Goal: Task Accomplishment & Management: Complete application form

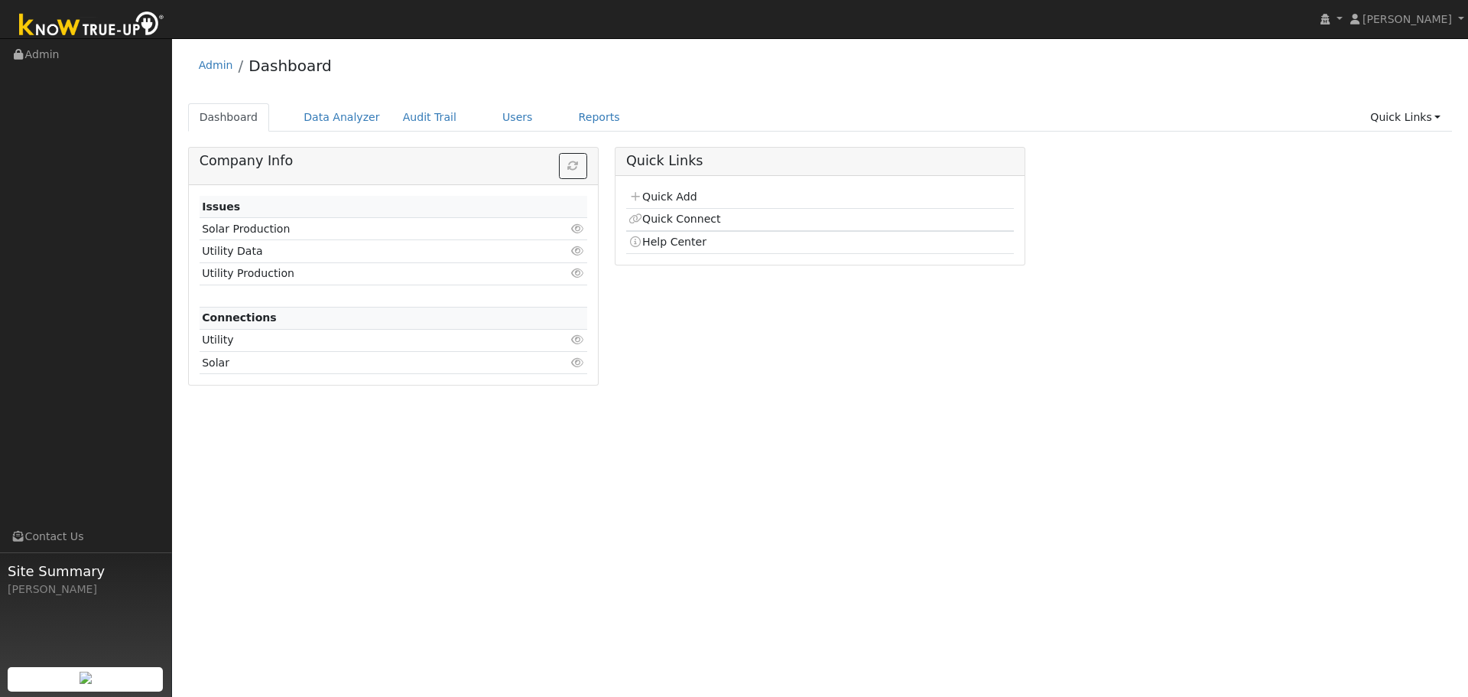
click at [671, 198] on link "Quick Add" at bounding box center [663, 196] width 68 height 12
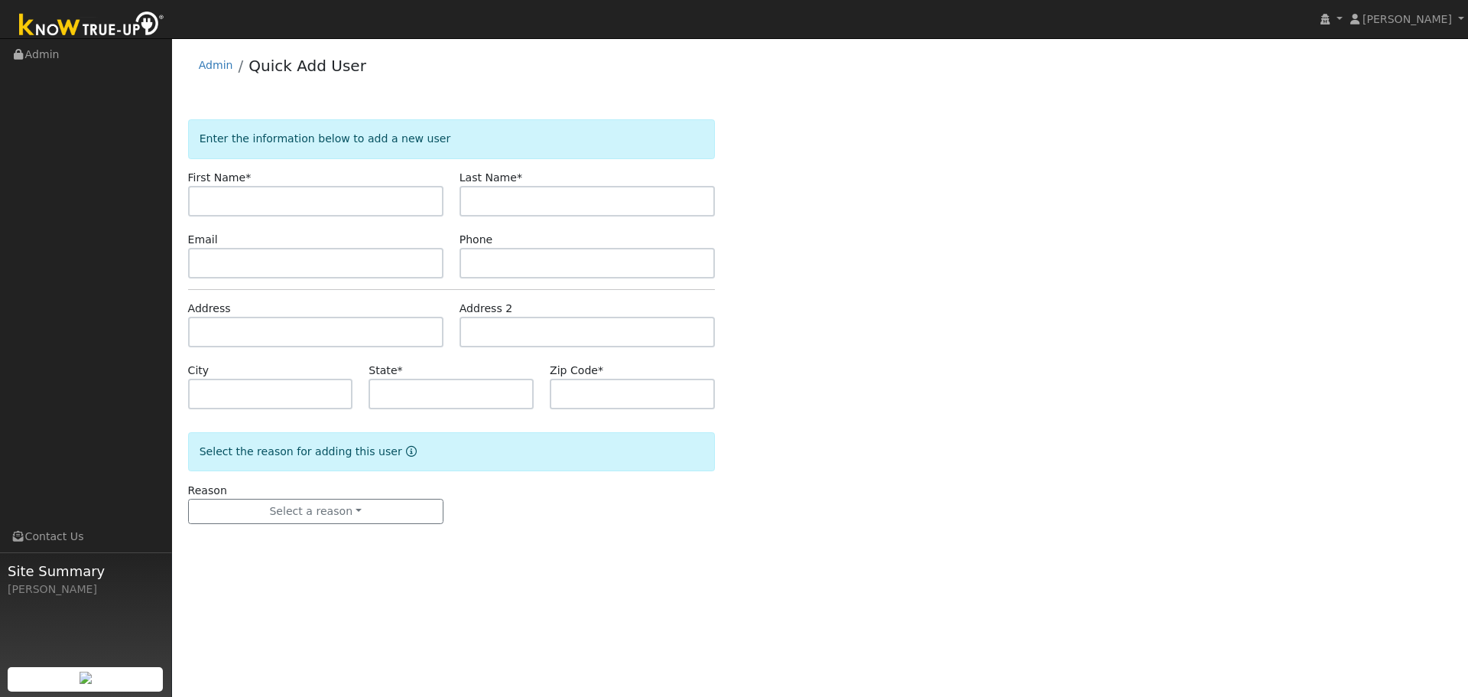
click at [304, 195] on input "text" at bounding box center [315, 201] width 255 height 31
type input "Darcy"
type input "Huether"
click at [528, 262] on input "text" at bounding box center [587, 263] width 255 height 31
click at [513, 335] on input "text" at bounding box center [587, 332] width 255 height 31
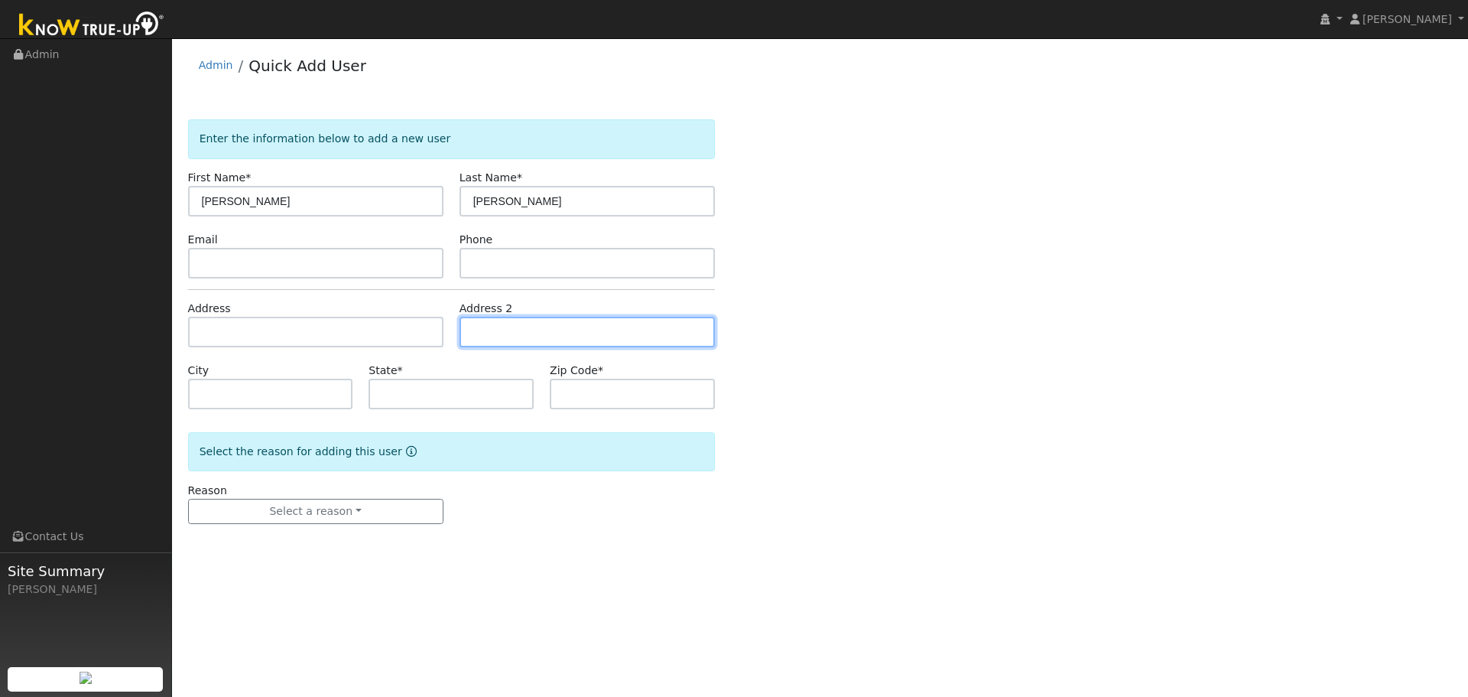
paste input "(707) 815-1645"
type input "(707) 815-1645"
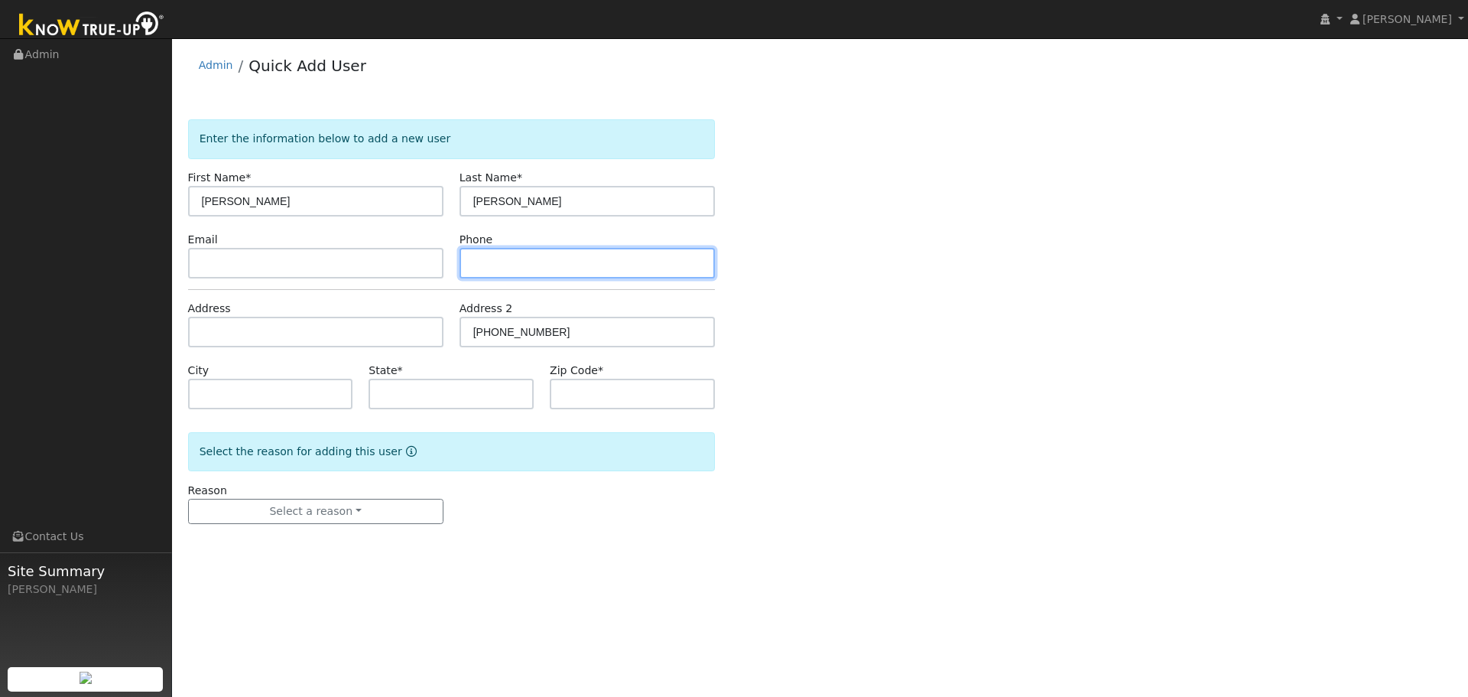
click at [521, 264] on input "text" at bounding box center [587, 263] width 255 height 31
paste input "(707) 815-1645"
type input "(707) 815-1645"
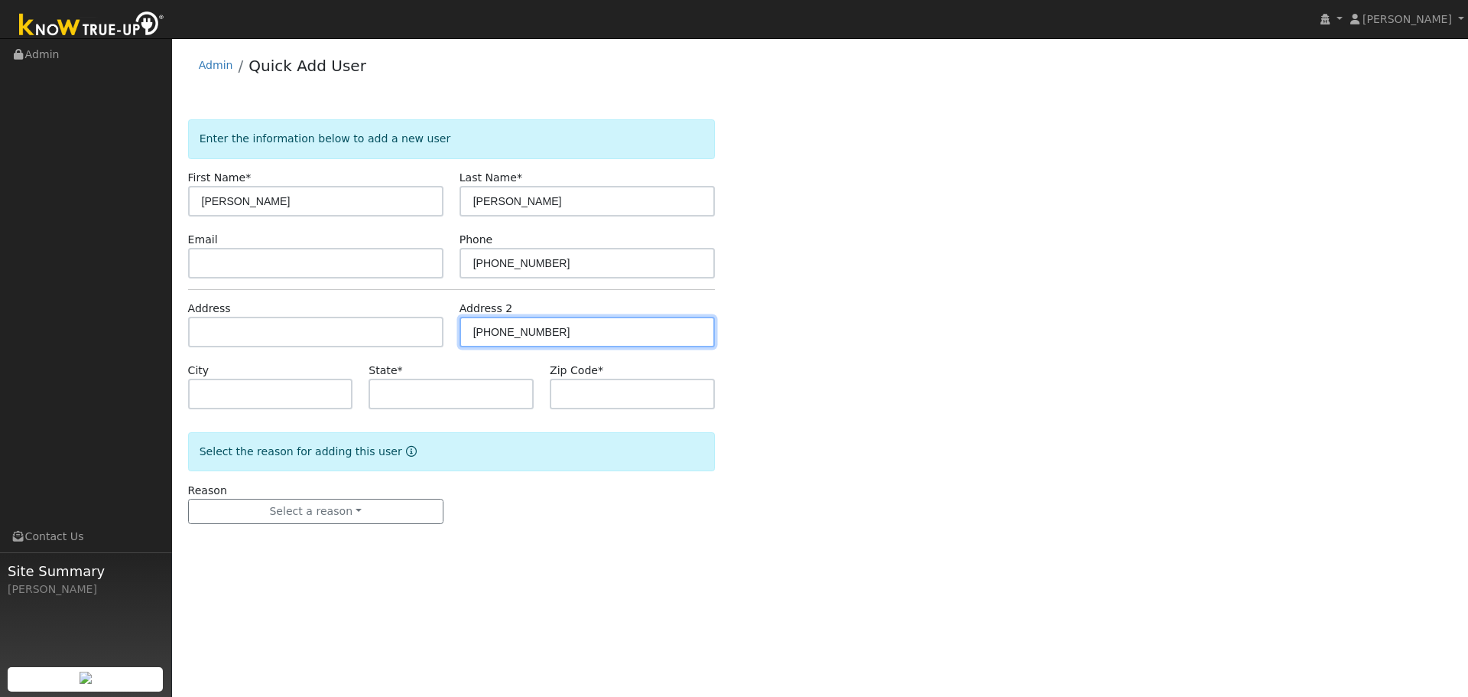
drag, startPoint x: 588, startPoint y: 342, endPoint x: 450, endPoint y: 340, distance: 137.7
click at [450, 340] on div "Address Address 2 (707) 815-1645" at bounding box center [451, 324] width 543 height 47
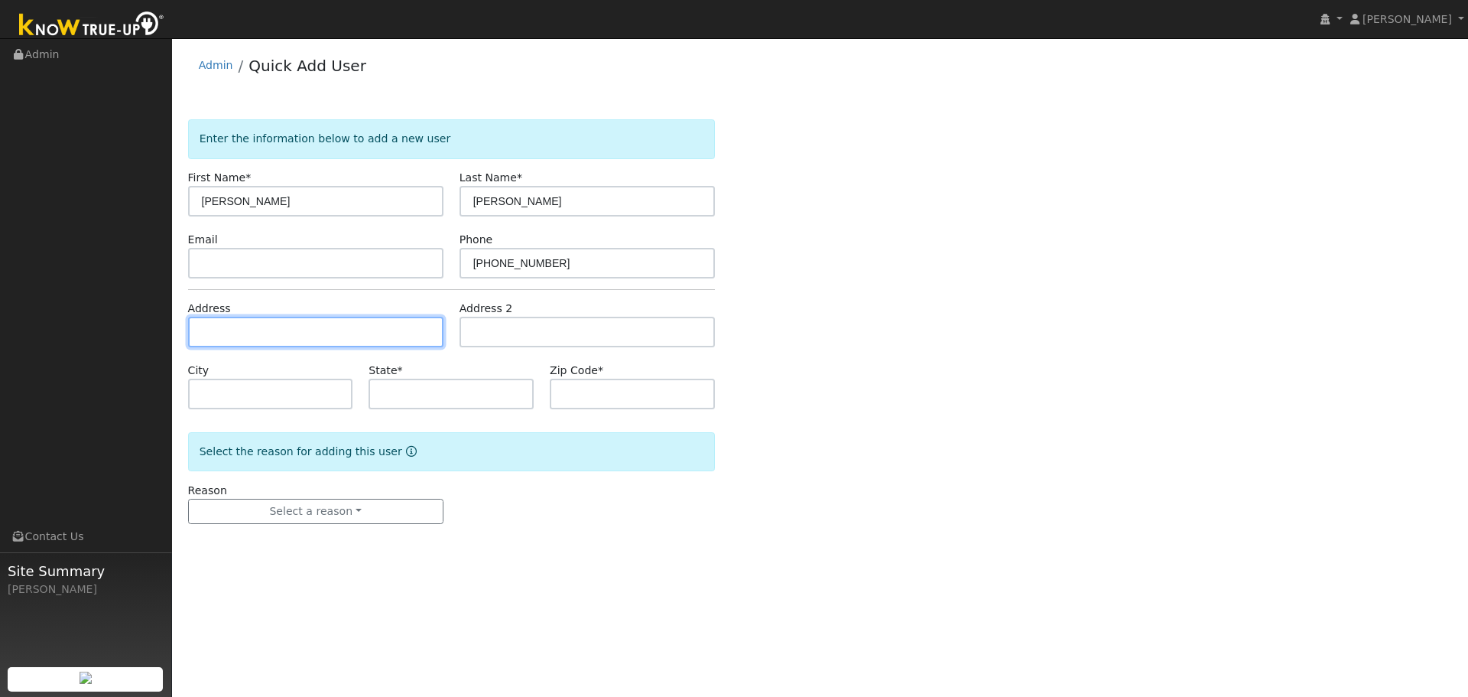
click at [213, 327] on input "text" at bounding box center [315, 332] width 255 height 31
paste input "[STREET_ADDRESS][PERSON_NAME]"
type input "[STREET_ADDRESS][PERSON_NAME]"
type input "Napa"
type input "CA"
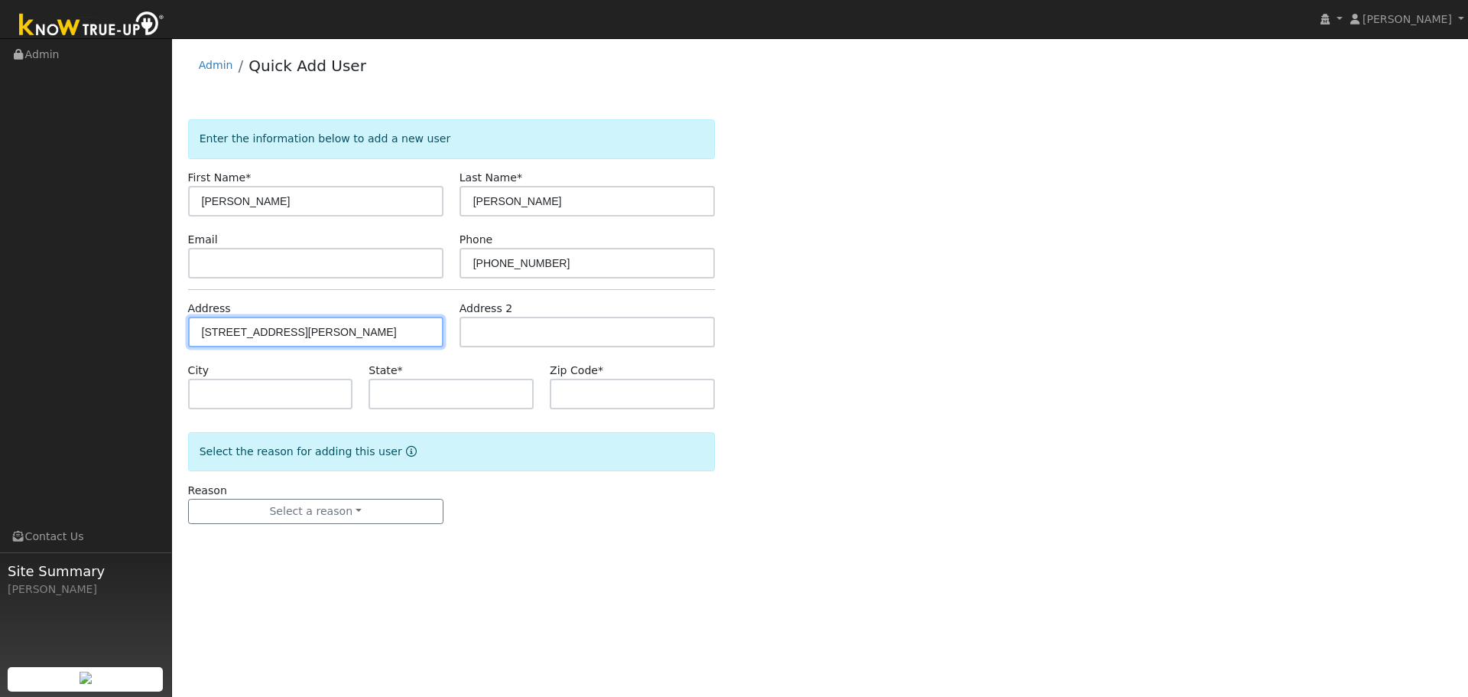
type input "94559"
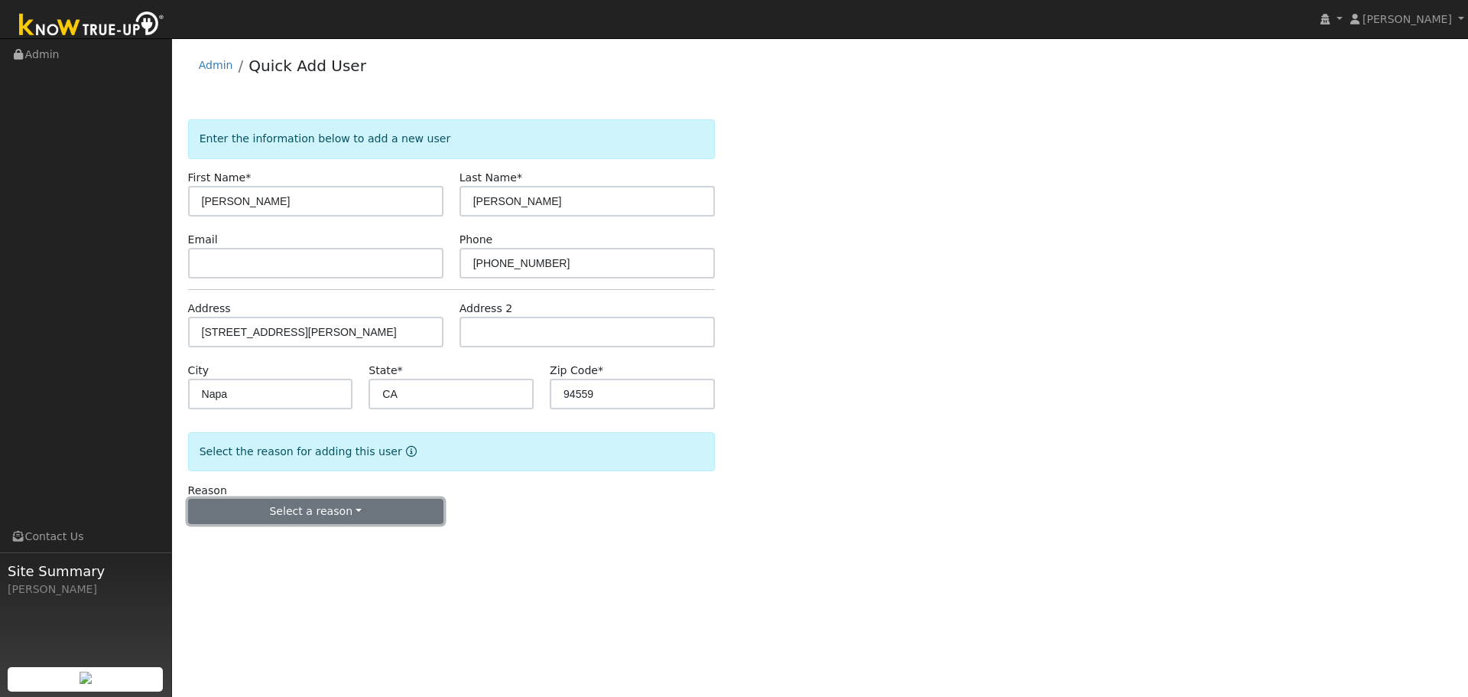
click at [310, 508] on button "Select a reason" at bounding box center [315, 512] width 255 height 26
click at [296, 541] on link "New lead" at bounding box center [273, 542] width 169 height 21
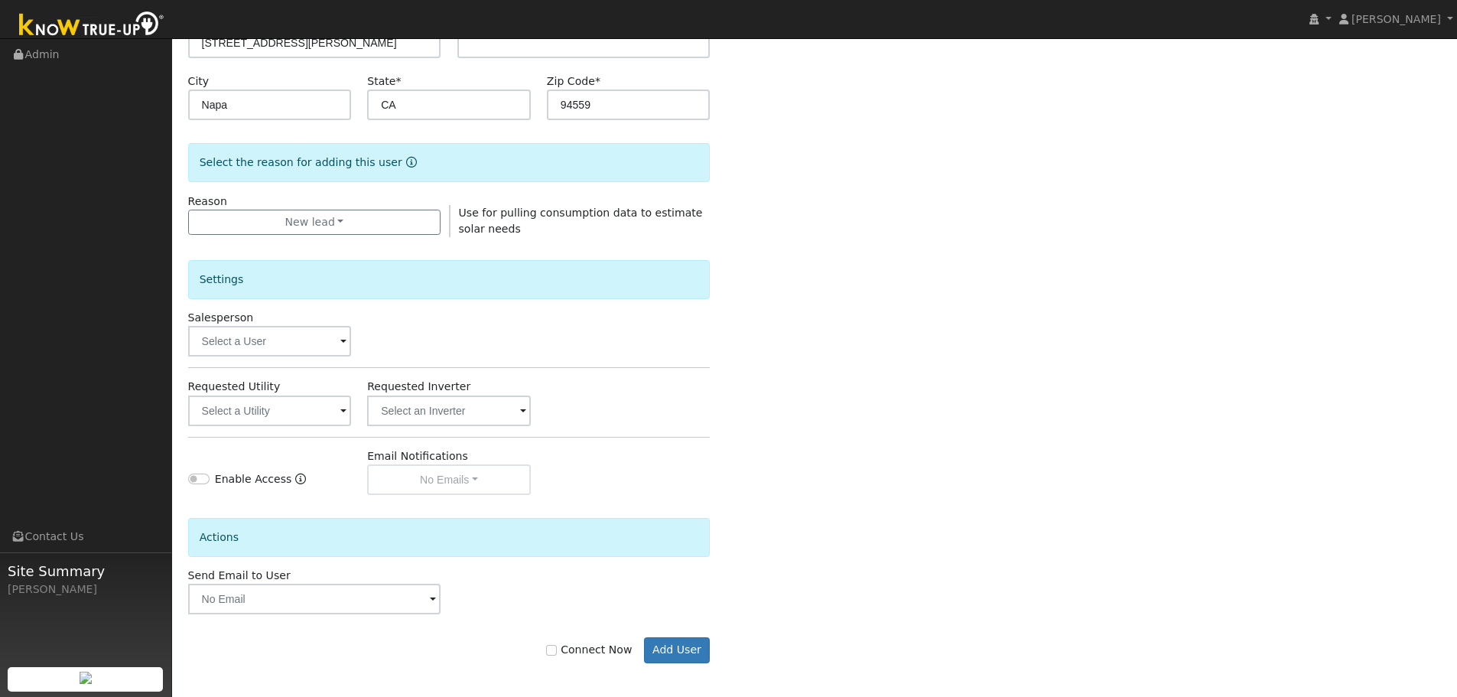
scroll to position [294, 0]
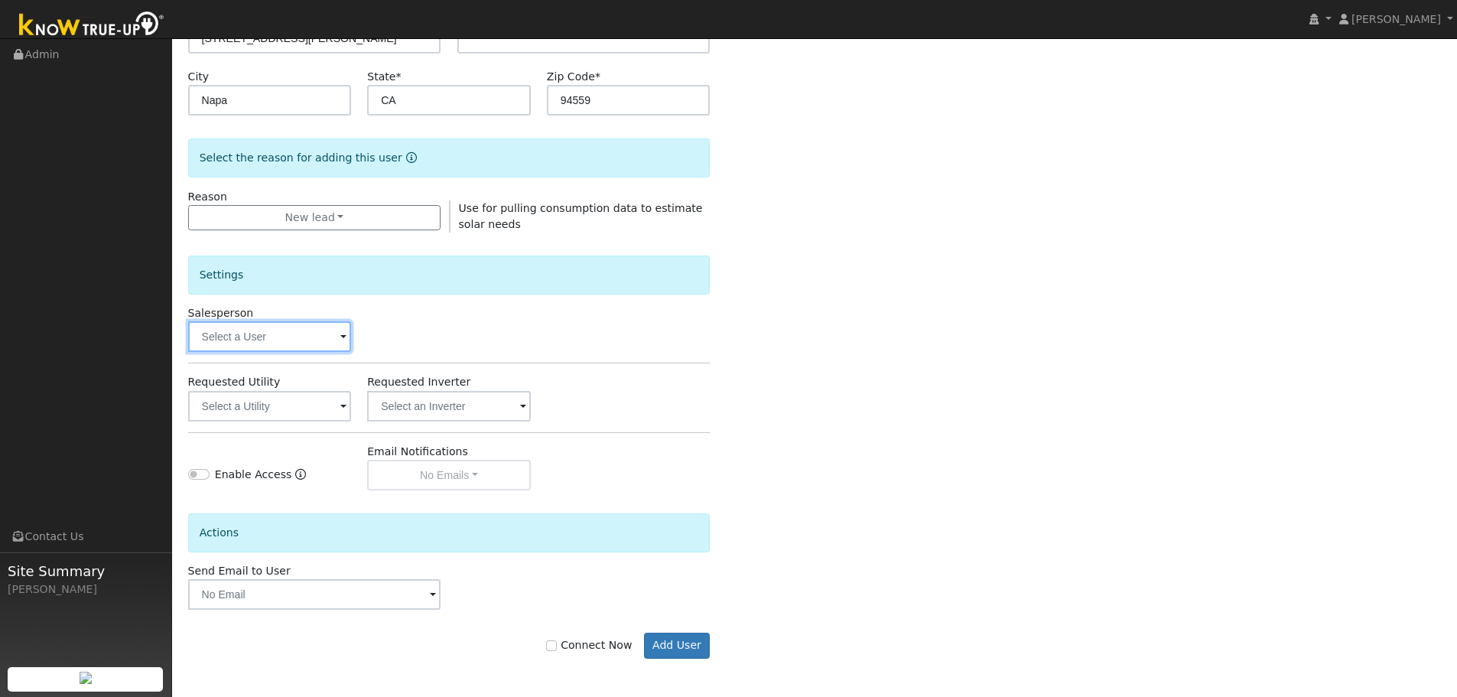
click at [263, 336] on input "text" at bounding box center [270, 336] width 164 height 31
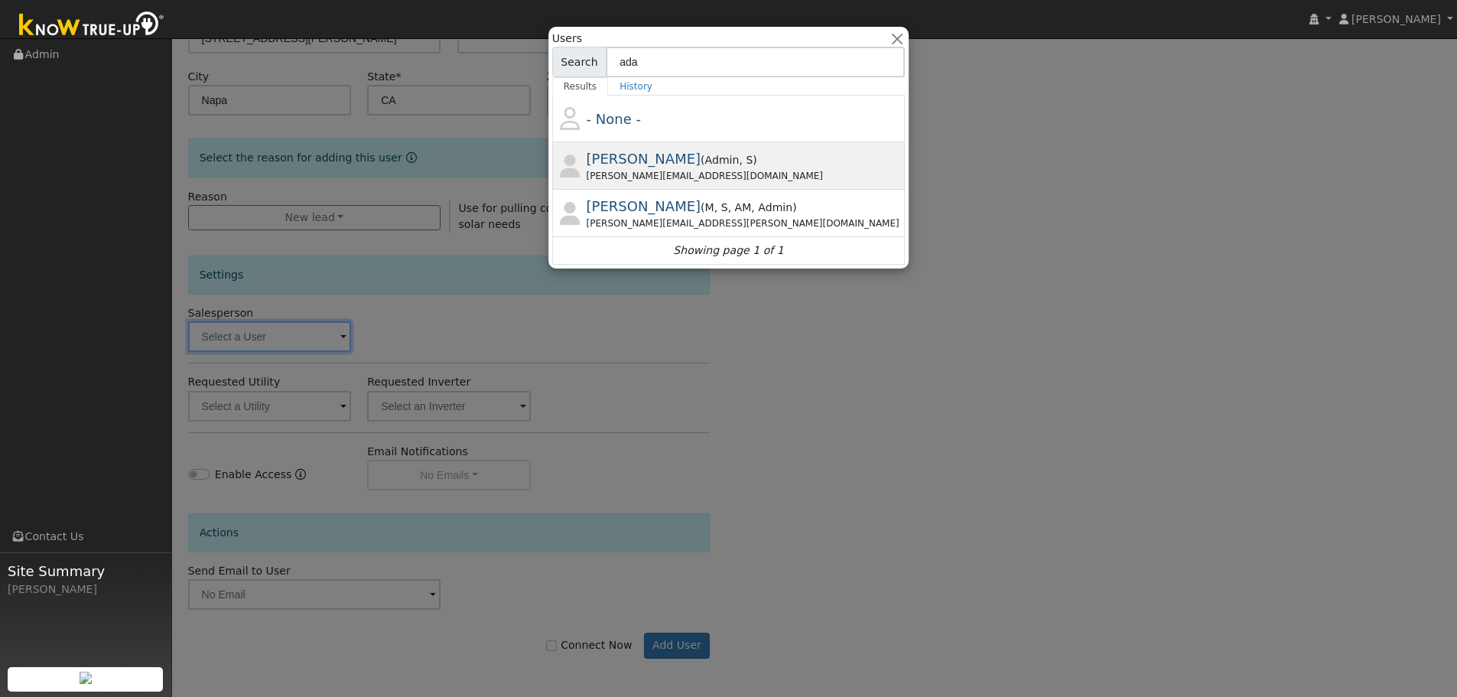
type input "ada"
click at [646, 155] on span "Adam Hedemark" at bounding box center [644, 159] width 115 height 16
type input "Adam Hedemark"
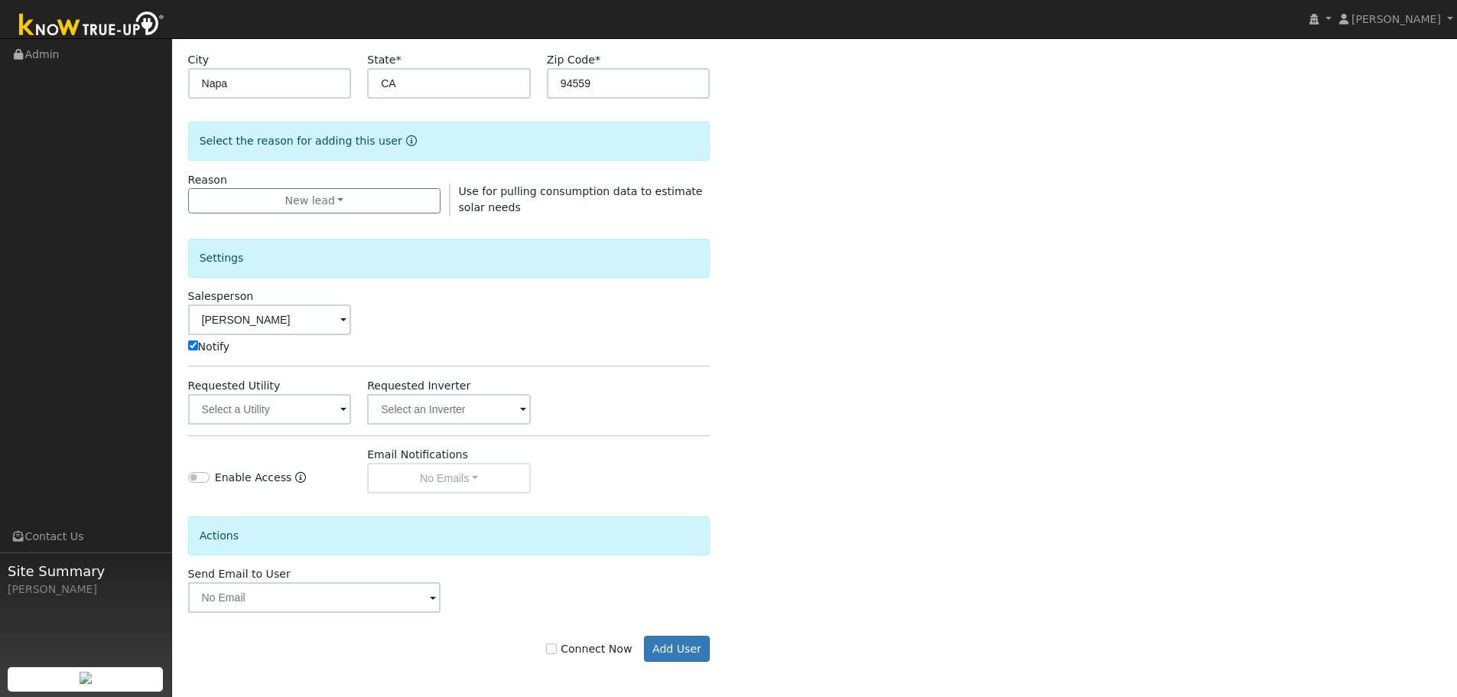
scroll to position [314, 0]
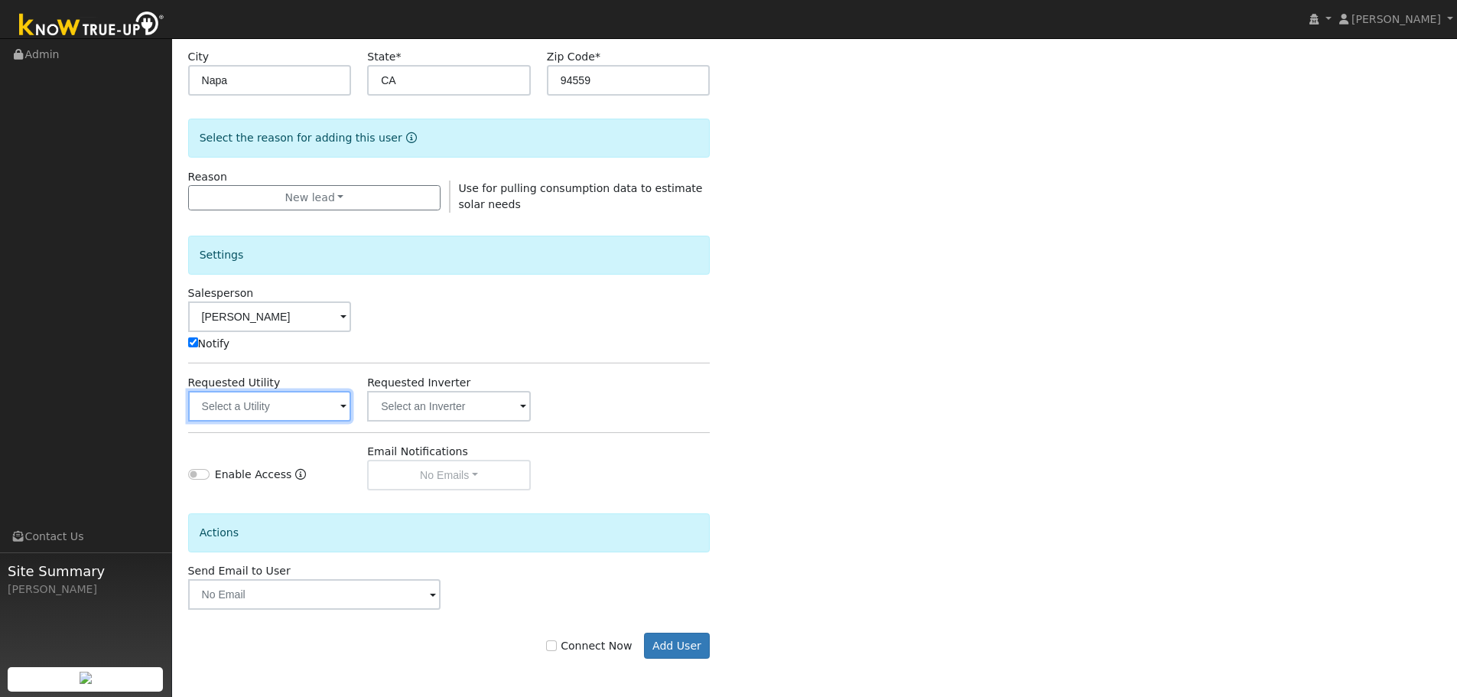
click at [261, 400] on input "text" at bounding box center [270, 406] width 164 height 31
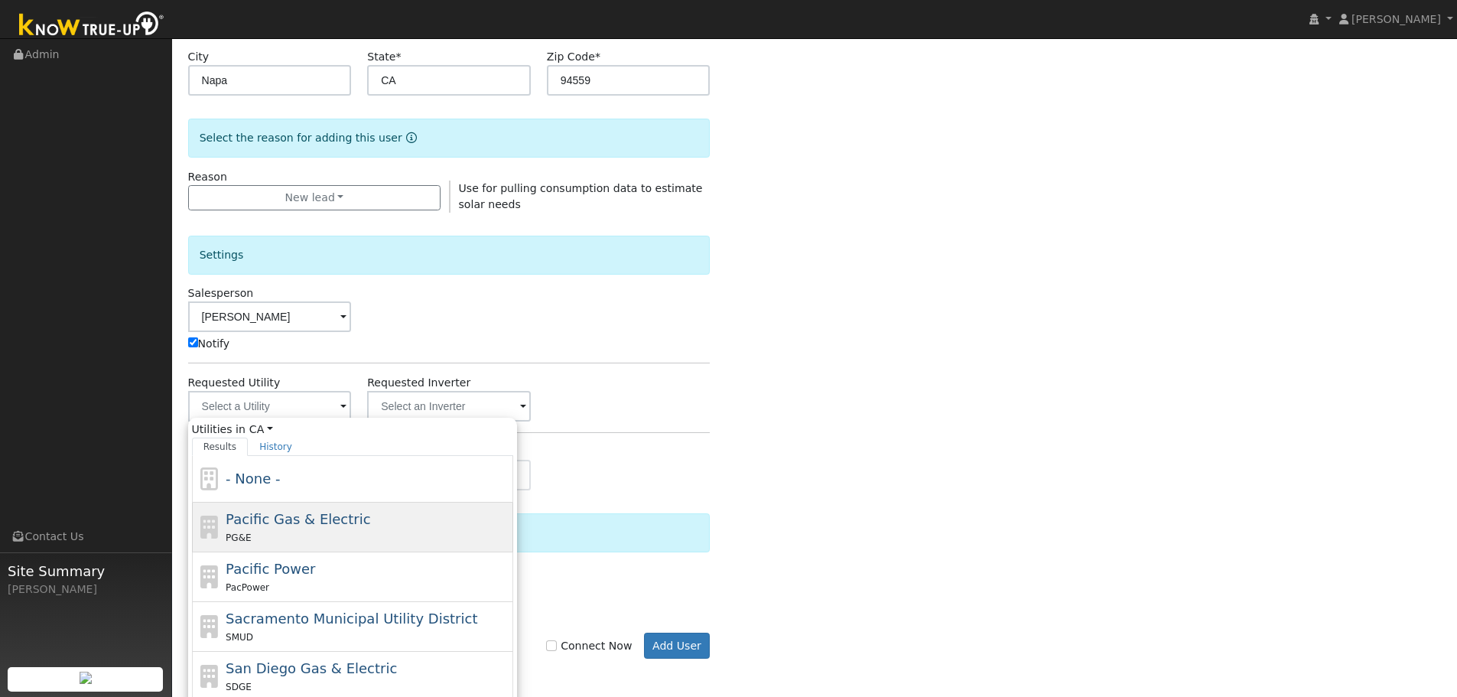
click at [287, 517] on span "Pacific Gas & Electric" at bounding box center [298, 519] width 145 height 16
type input "Pacific Gas & Electric"
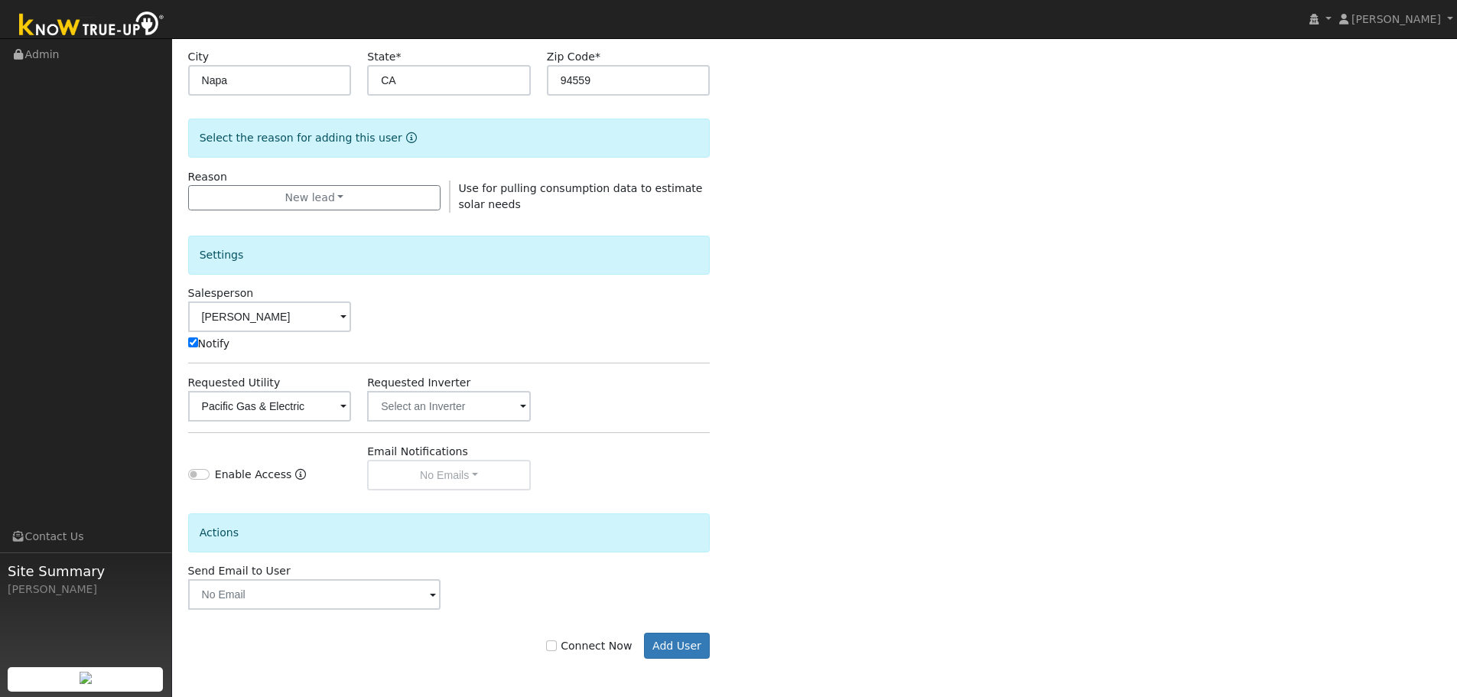
click at [603, 648] on label "Connect Now" at bounding box center [589, 646] width 86 height 16
click at [557, 648] on input "Connect Now" at bounding box center [551, 645] width 11 height 11
checkbox input "true"
click at [707, 650] on button "Add User" at bounding box center [677, 645] width 67 height 26
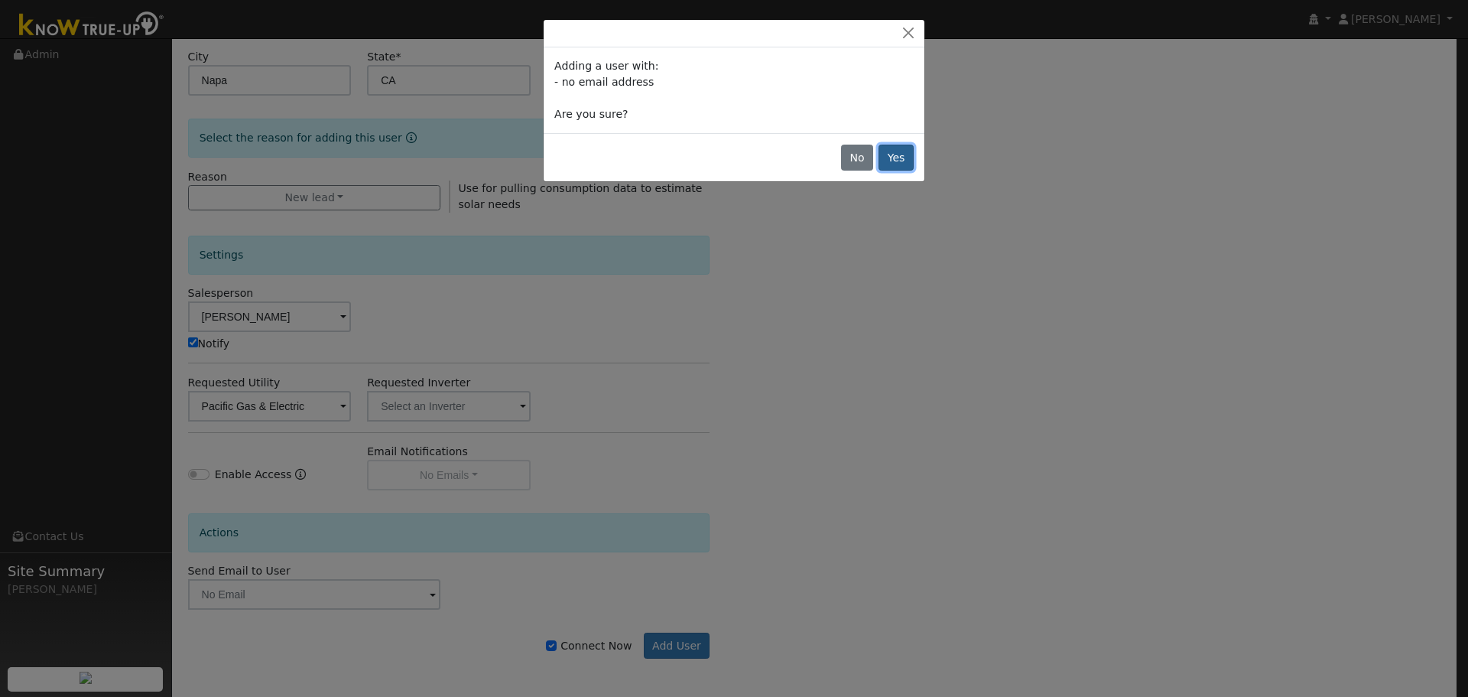
click at [897, 157] on button "Yes" at bounding box center [896, 158] width 35 height 26
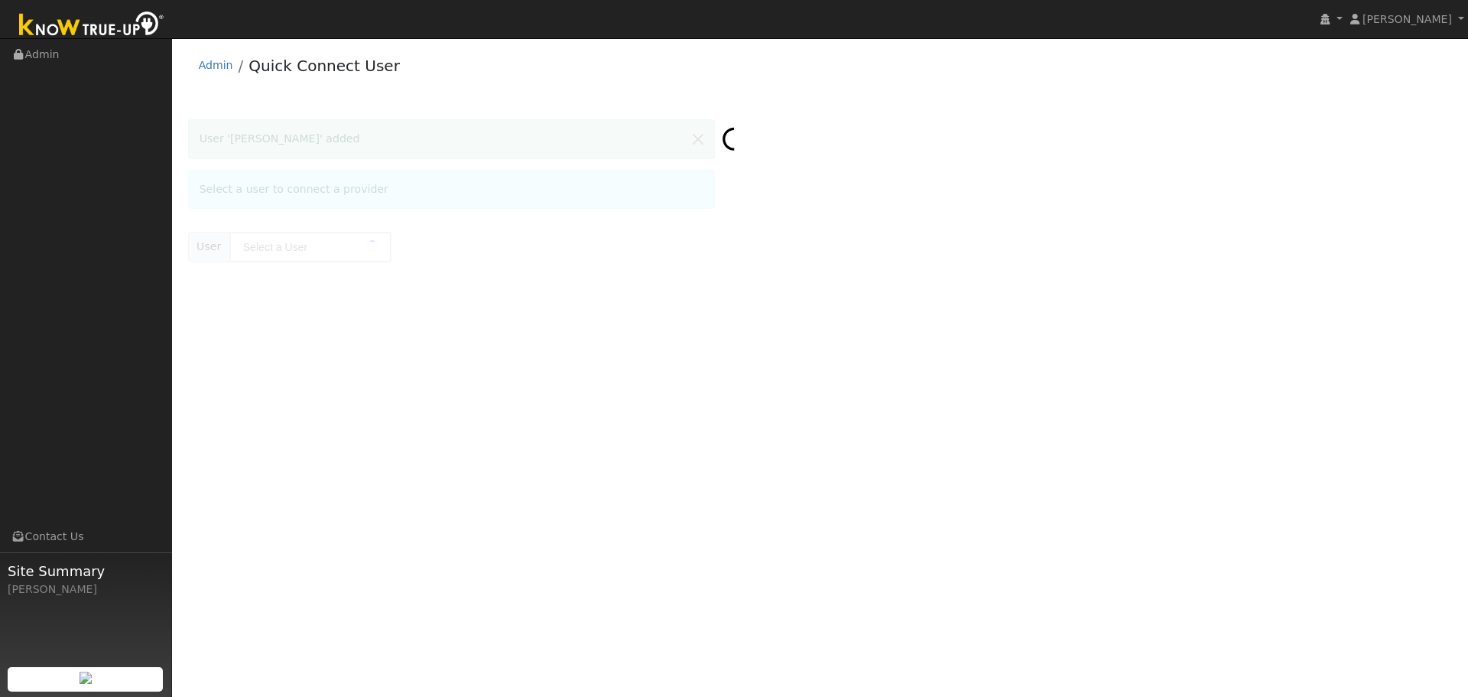
type input "[PERSON_NAME]"
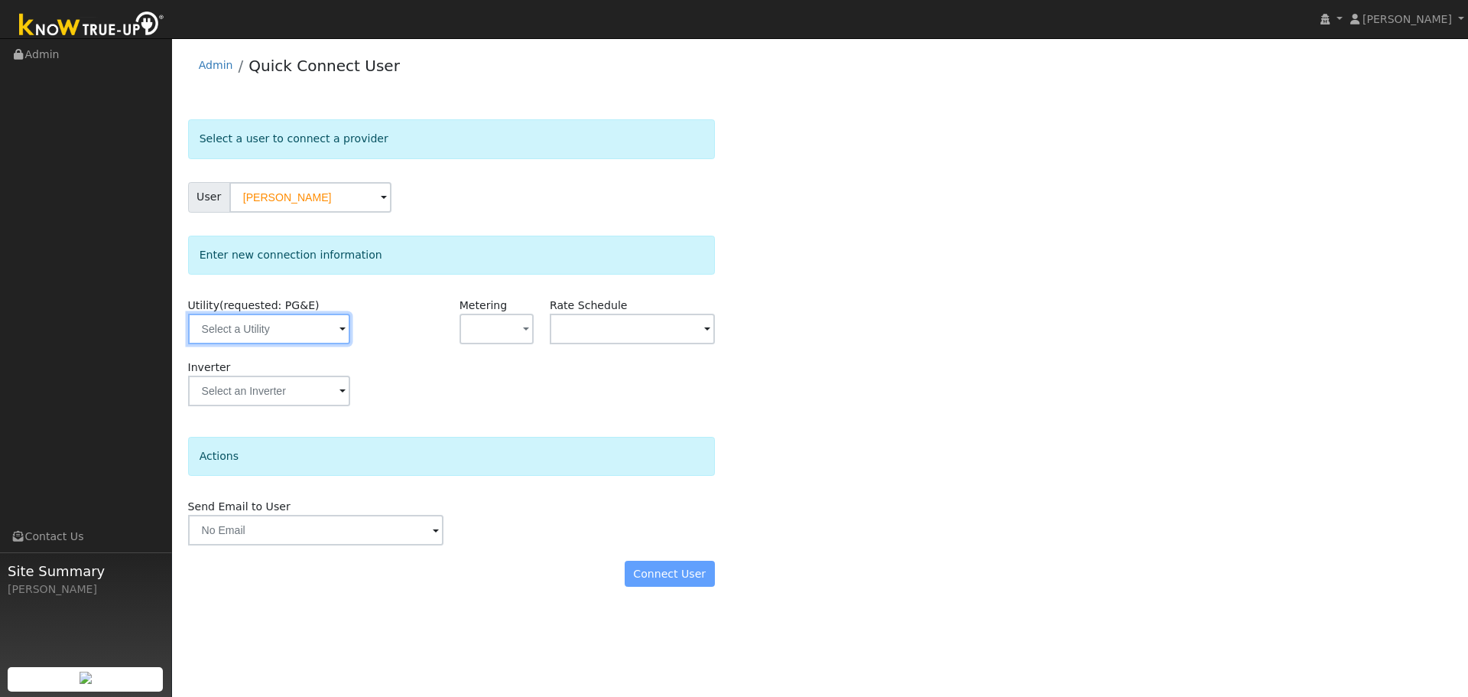
click at [275, 330] on input "text" at bounding box center [269, 329] width 162 height 31
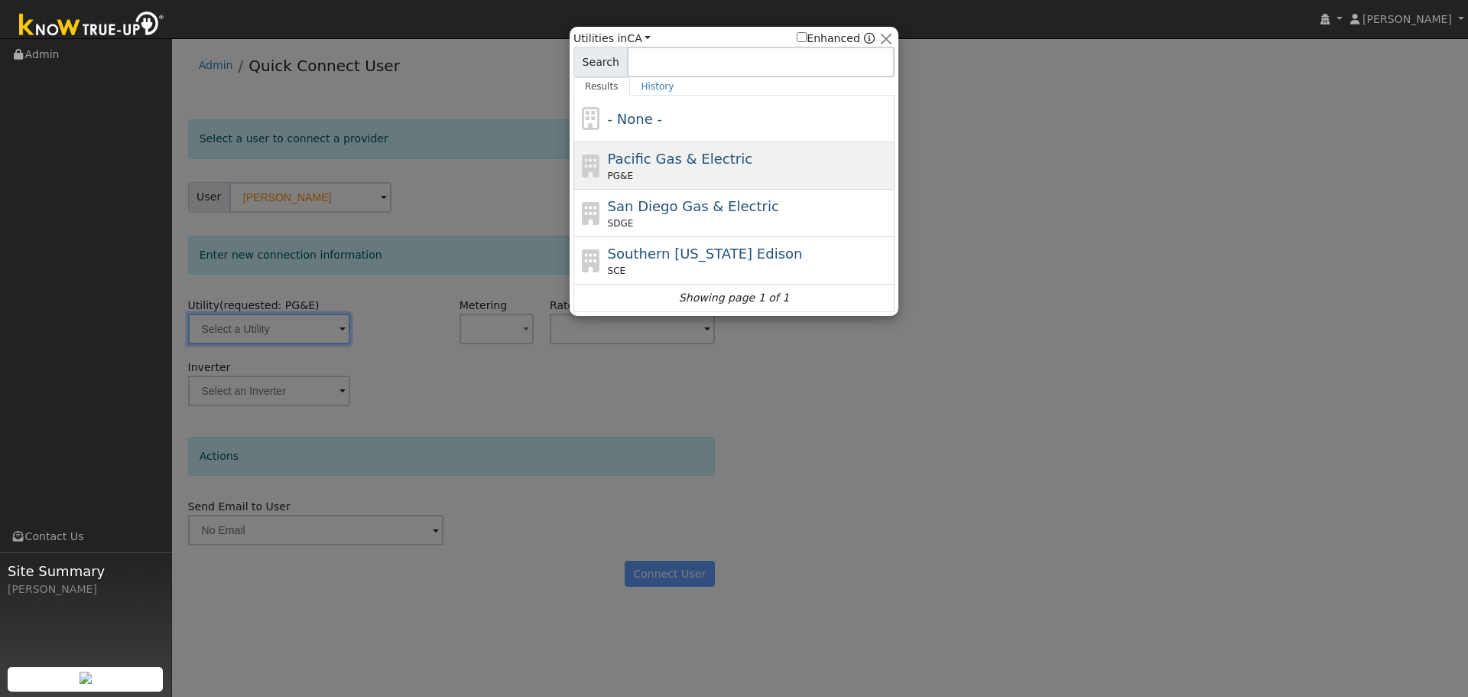
click at [694, 145] on div "Pacific Gas & Electric PG&E" at bounding box center [734, 165] width 321 height 47
type input "PG&E"
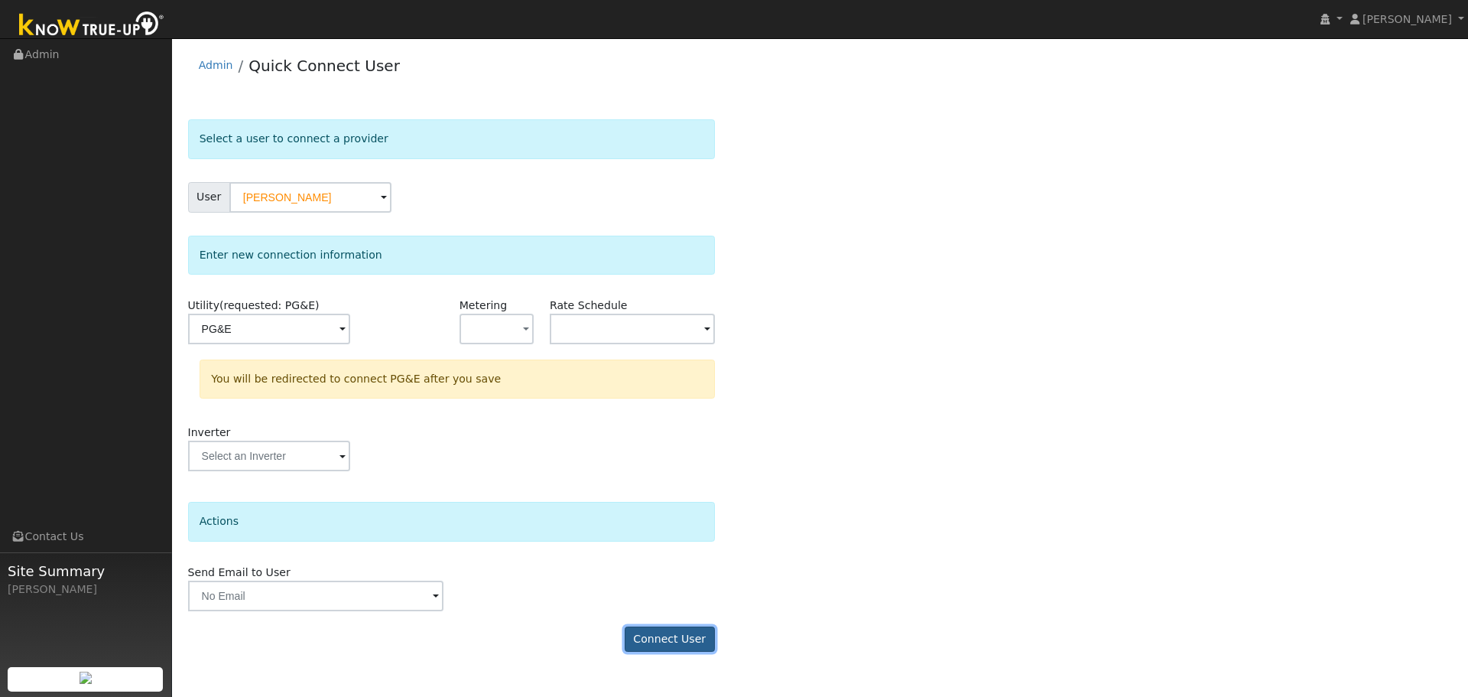
click at [665, 637] on button "Connect User" at bounding box center [670, 639] width 90 height 26
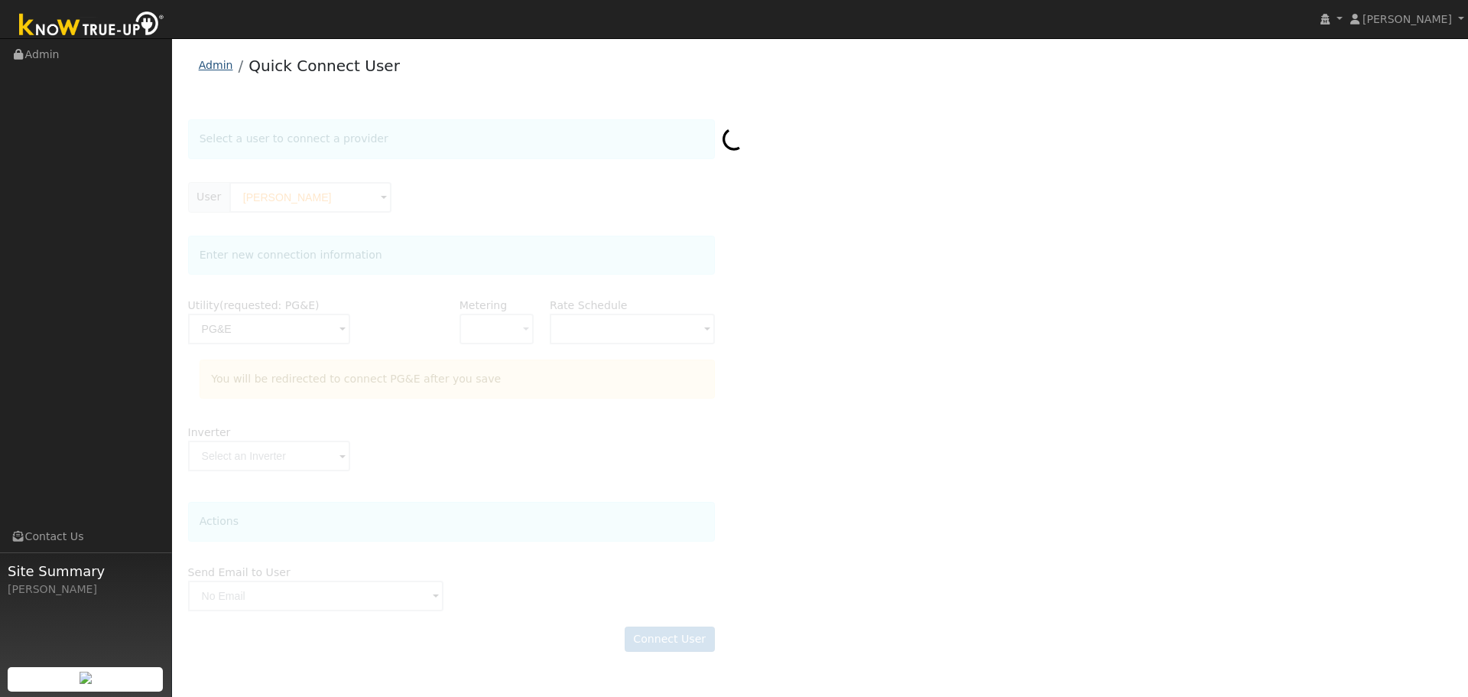
click at [224, 67] on link "Admin" at bounding box center [216, 65] width 34 height 12
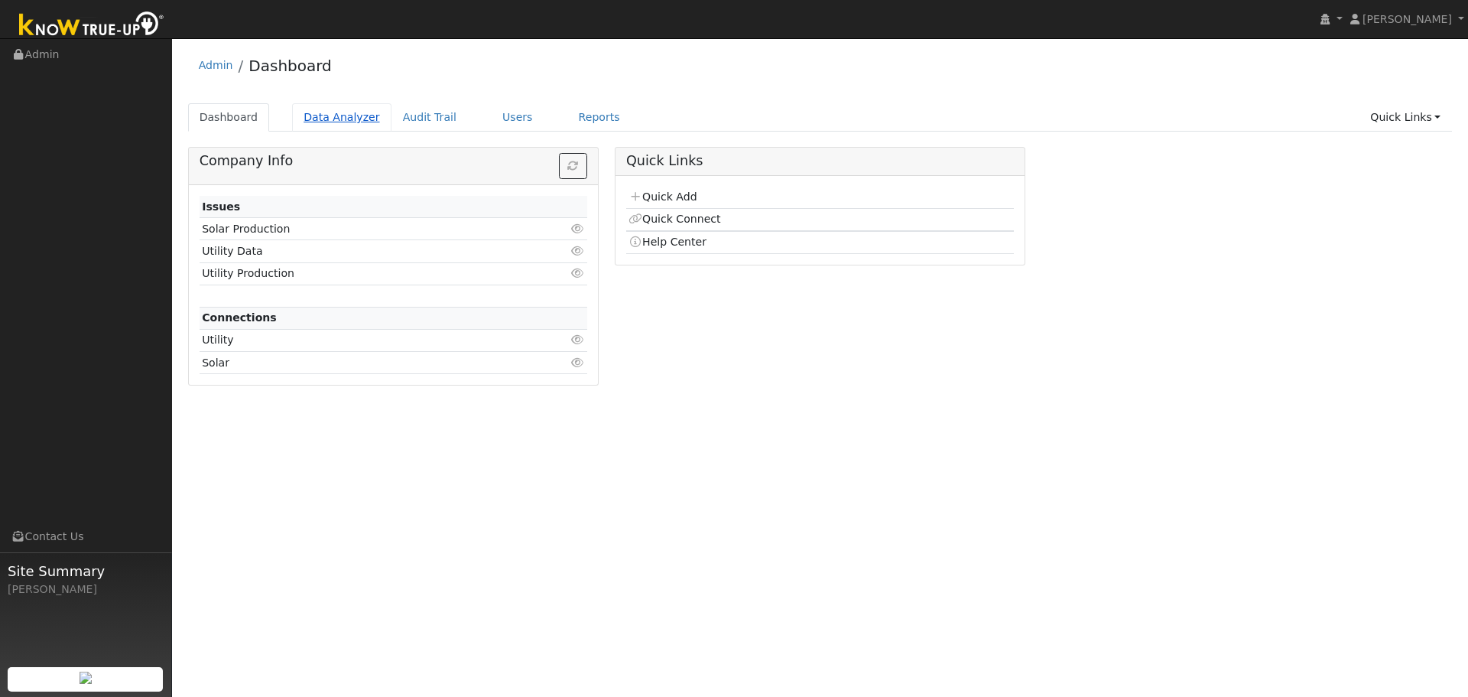
click at [352, 125] on link "Data Analyzer" at bounding box center [341, 117] width 99 height 28
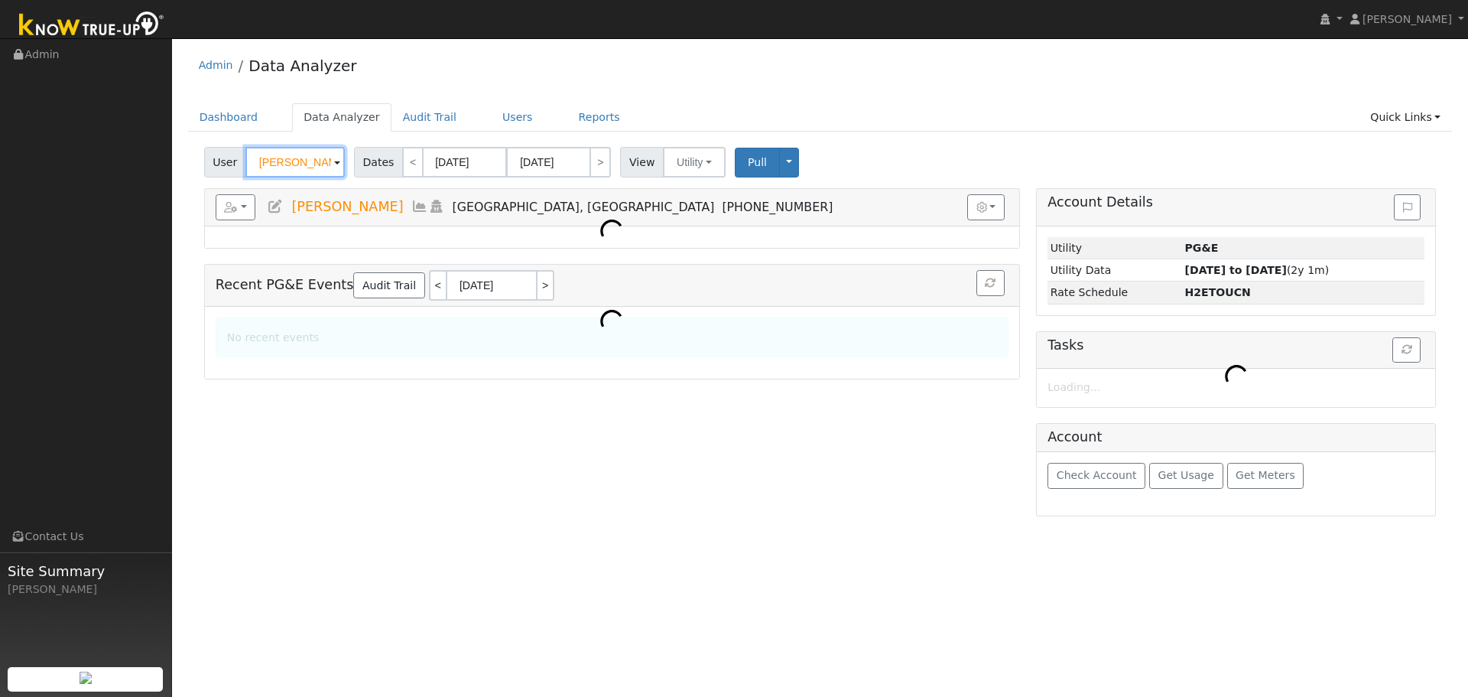
click at [288, 163] on input "[PERSON_NAME]" at bounding box center [294, 162] width 99 height 31
click at [288, 163] on input "Paul McGuire" at bounding box center [294, 162] width 99 height 31
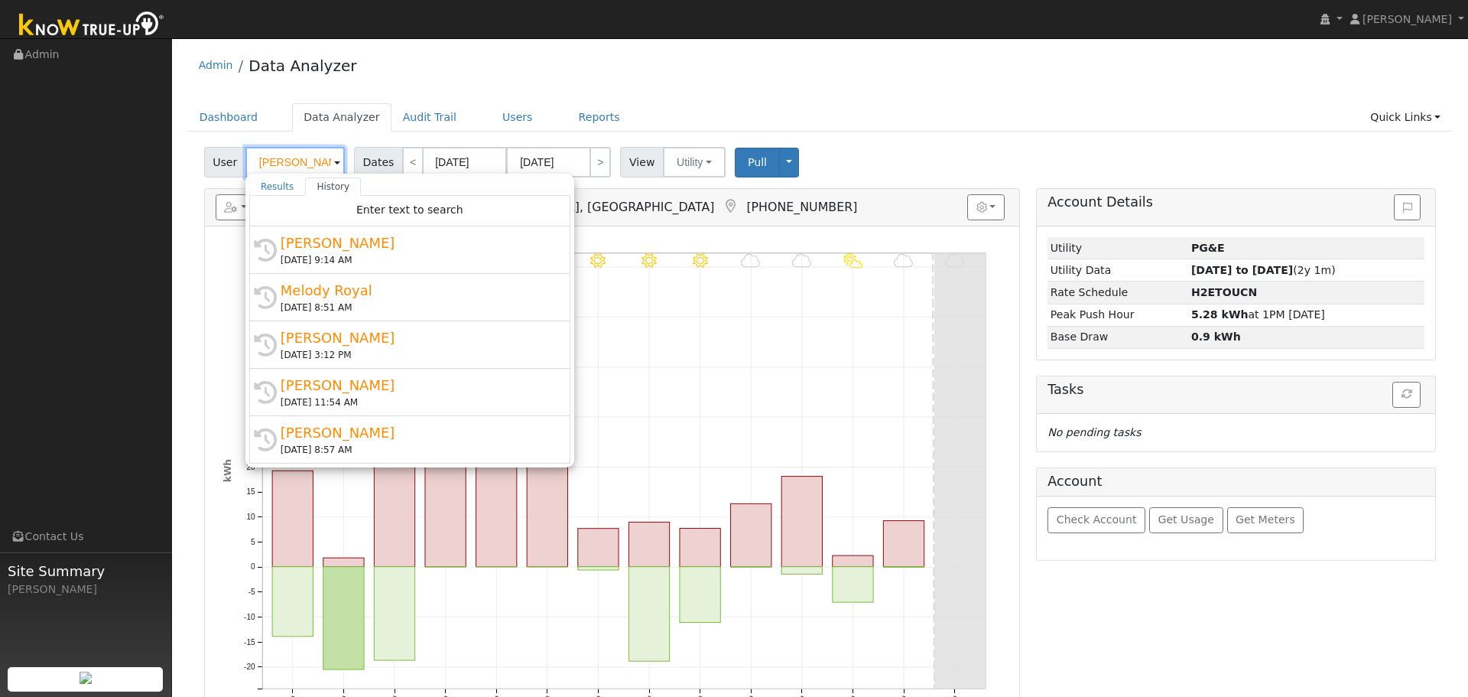
click at [288, 163] on input "Paul McGuire" at bounding box center [294, 162] width 99 height 31
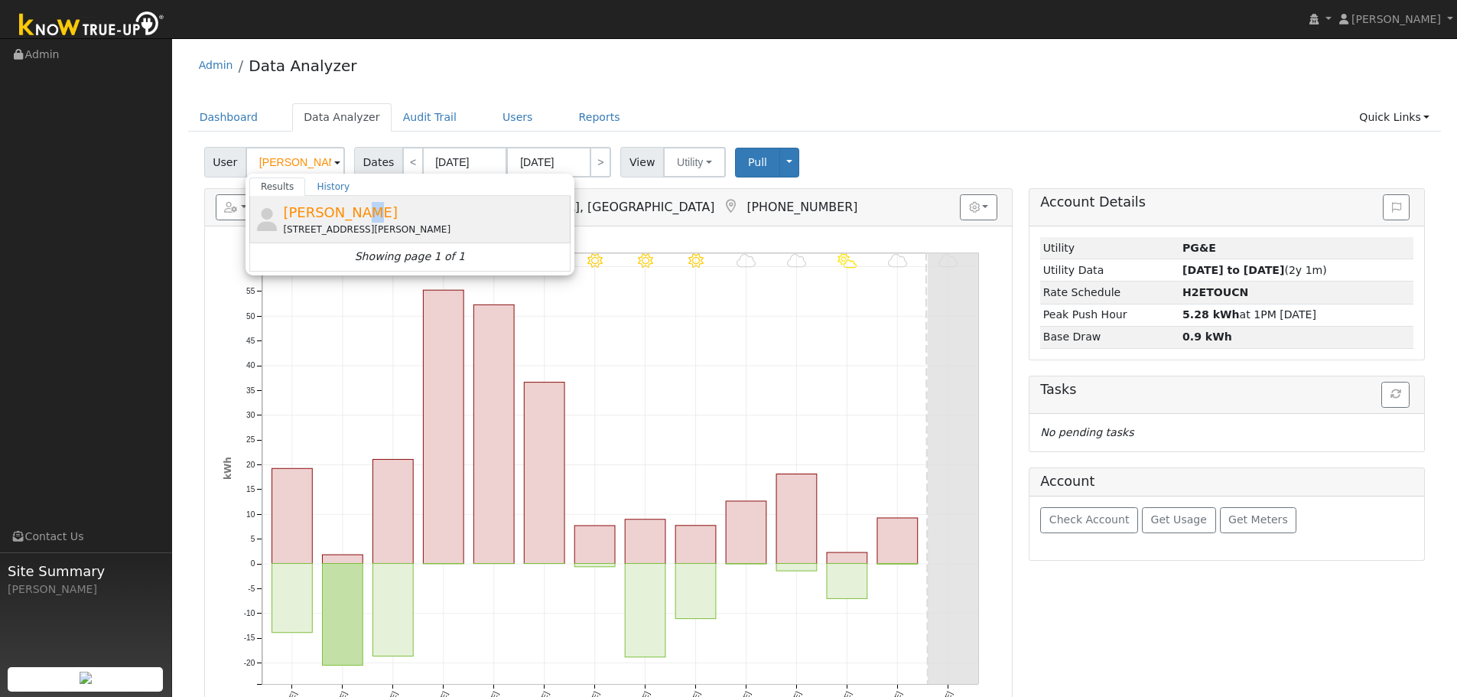
click at [352, 211] on span "Darcy Huether" at bounding box center [340, 212] width 115 height 16
type input "Darcy Huether"
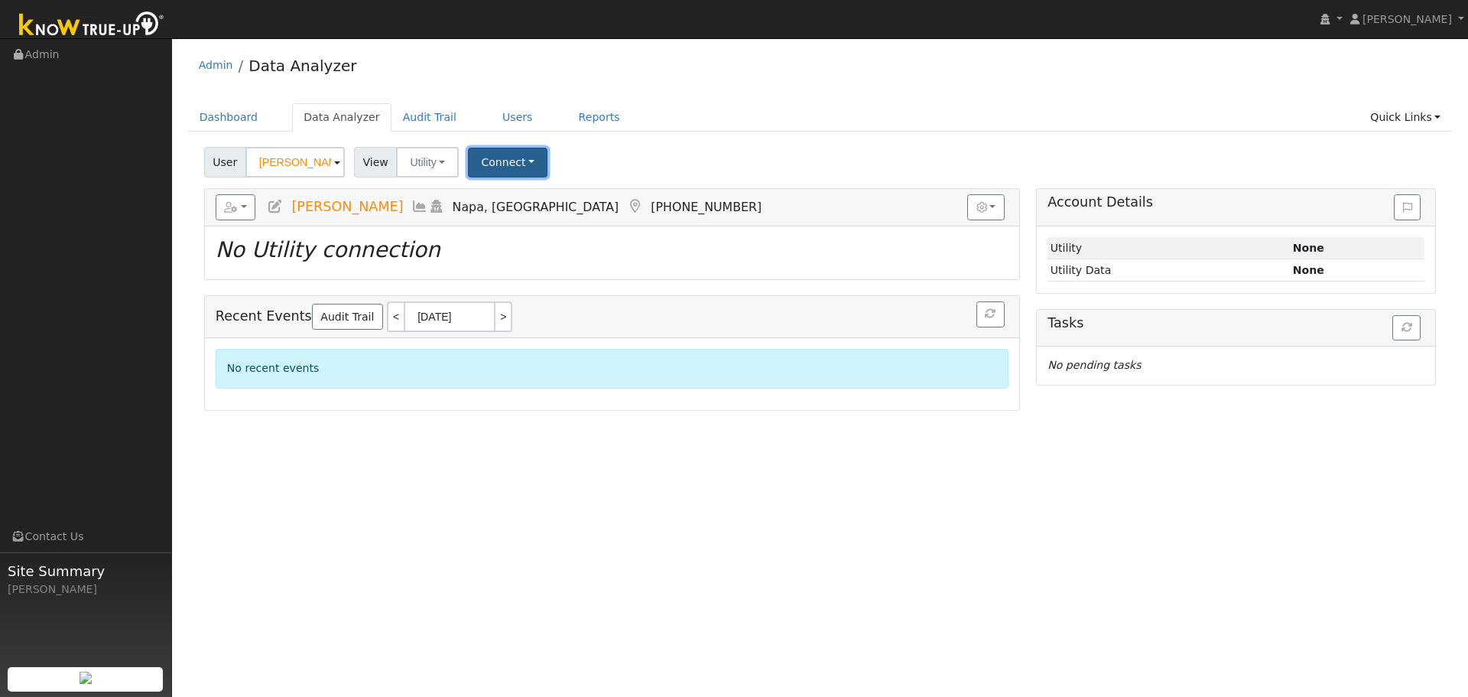
click at [499, 163] on button "Connect" at bounding box center [508, 163] width 80 height 30
click at [496, 205] on link "Select a Provider" at bounding box center [529, 195] width 119 height 21
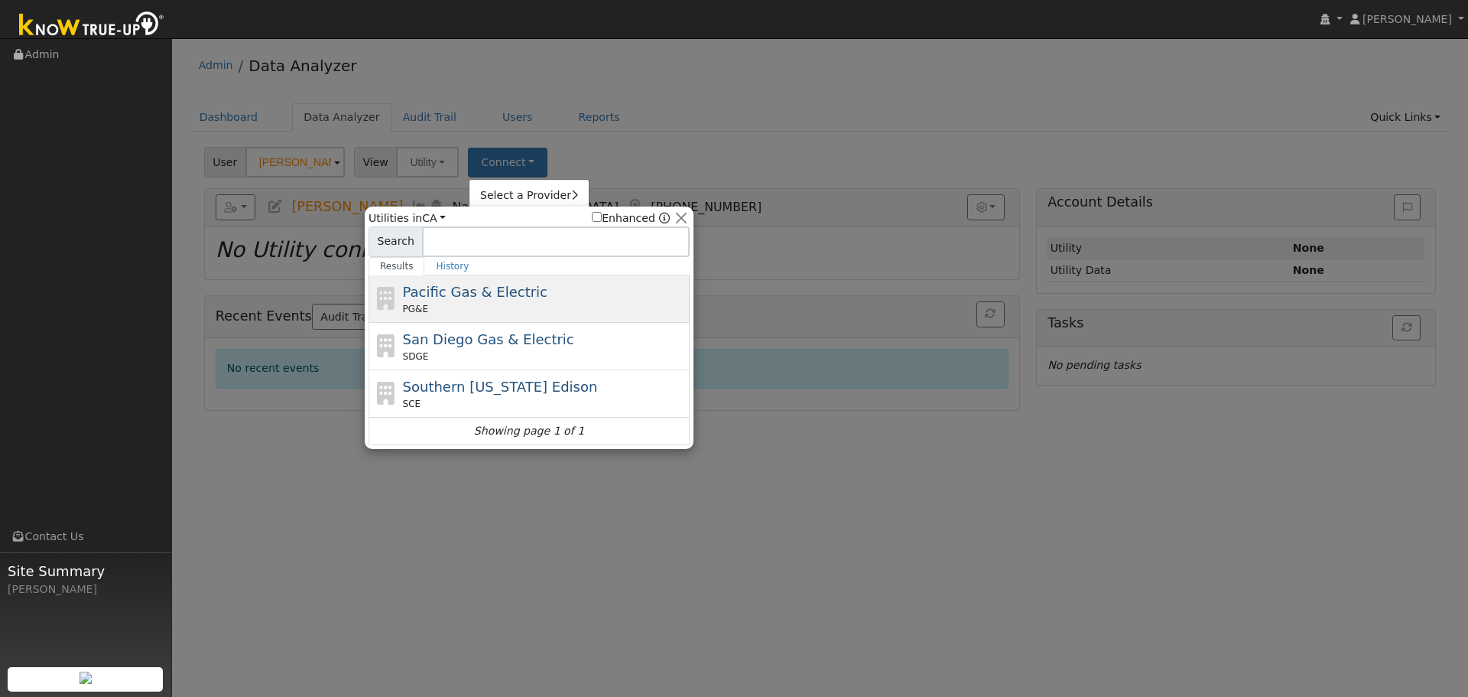
click at [476, 314] on div "PG&E" at bounding box center [545, 309] width 284 height 14
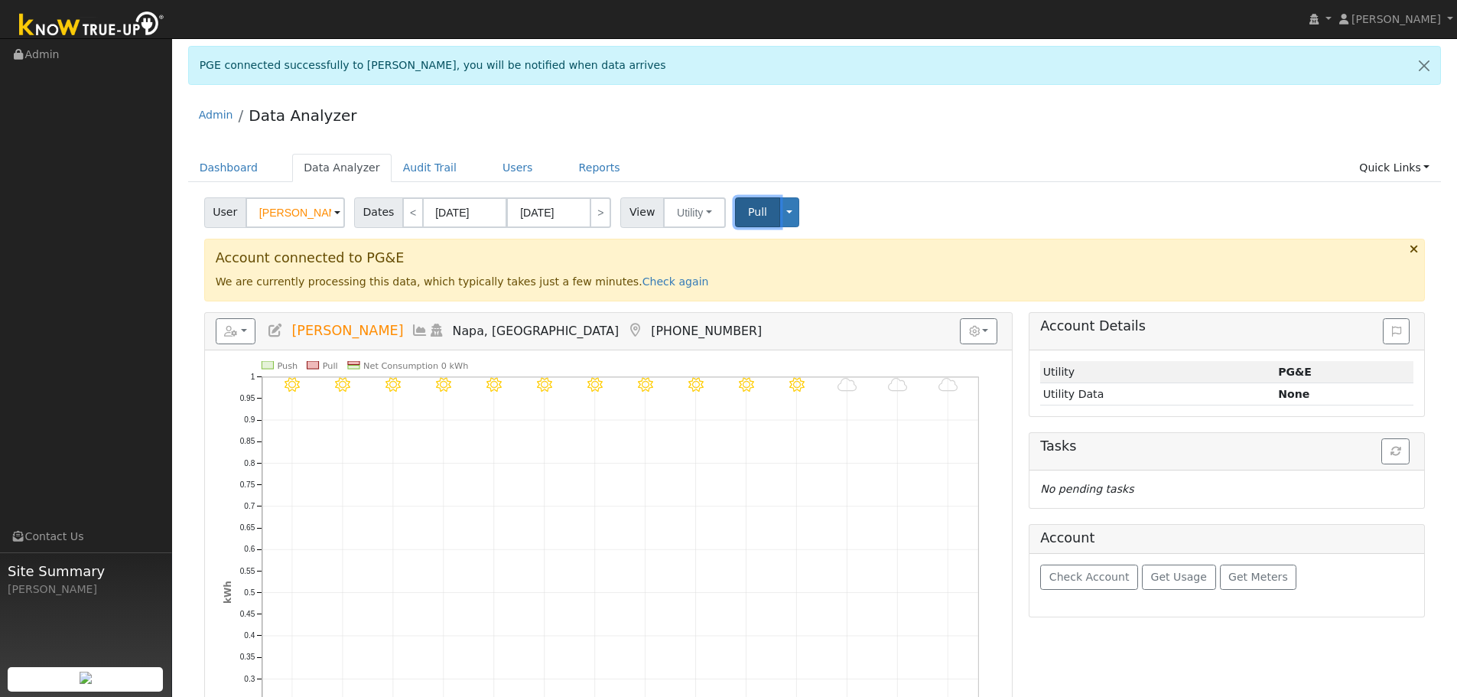
click at [749, 212] on span "Pull" at bounding box center [757, 212] width 19 height 12
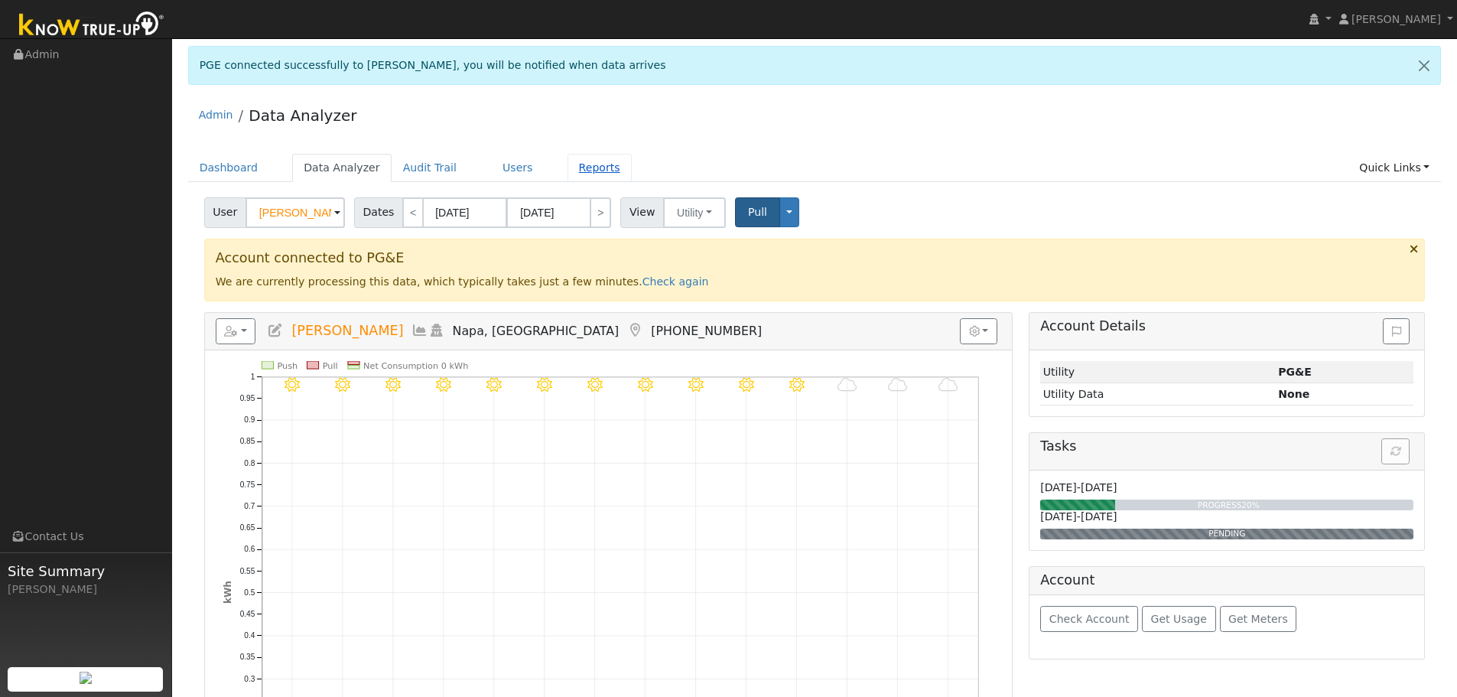
click at [567, 172] on link "Reports" at bounding box center [599, 168] width 64 height 28
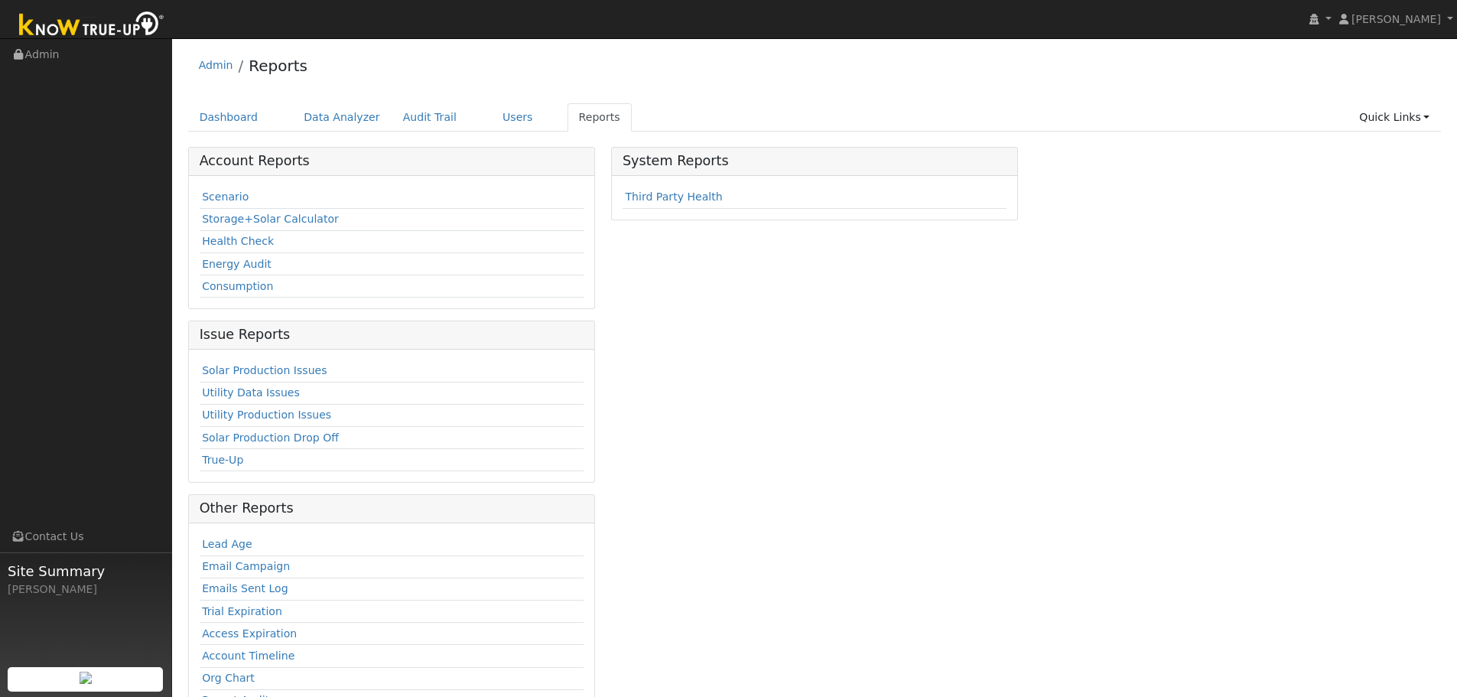
click at [201, 187] on td "Scenario" at bounding box center [392, 198] width 384 height 22
click at [213, 197] on link "Scenario" at bounding box center [225, 196] width 47 height 12
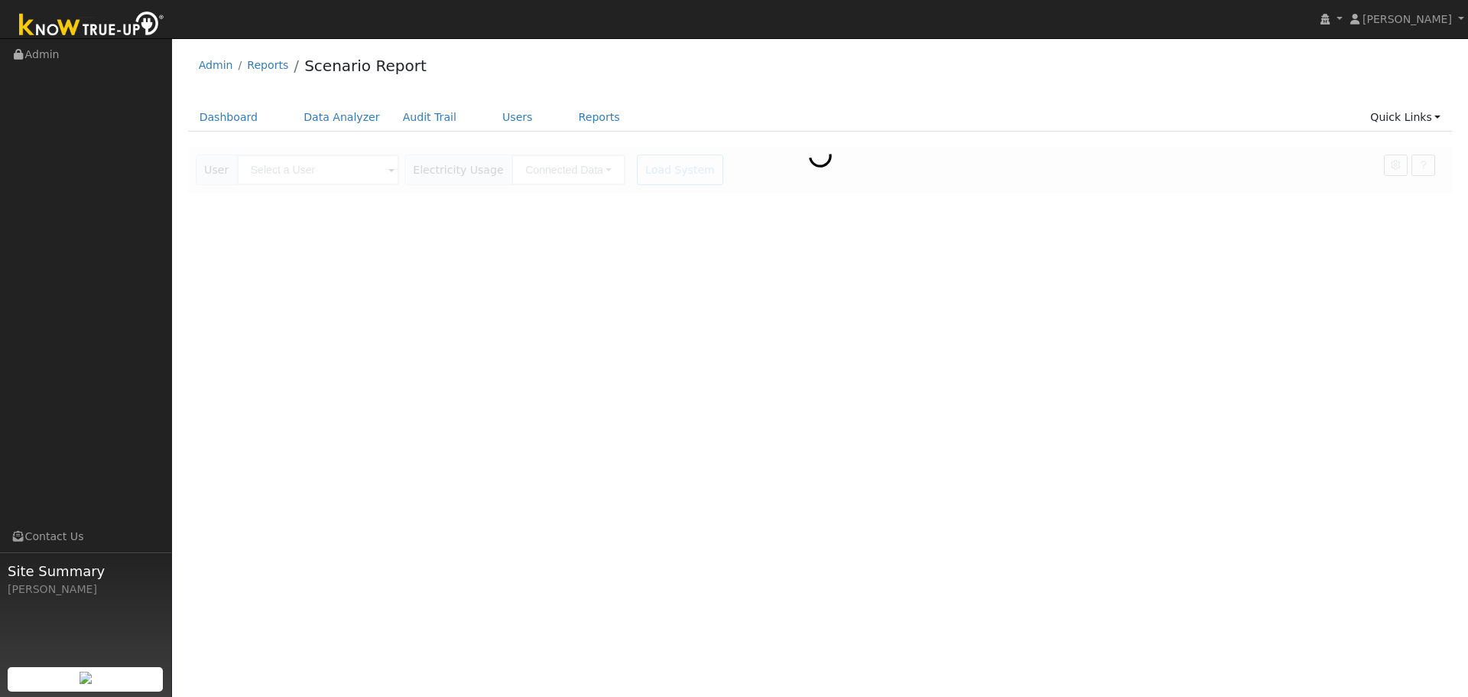
click at [297, 176] on div at bounding box center [820, 170] width 1265 height 46
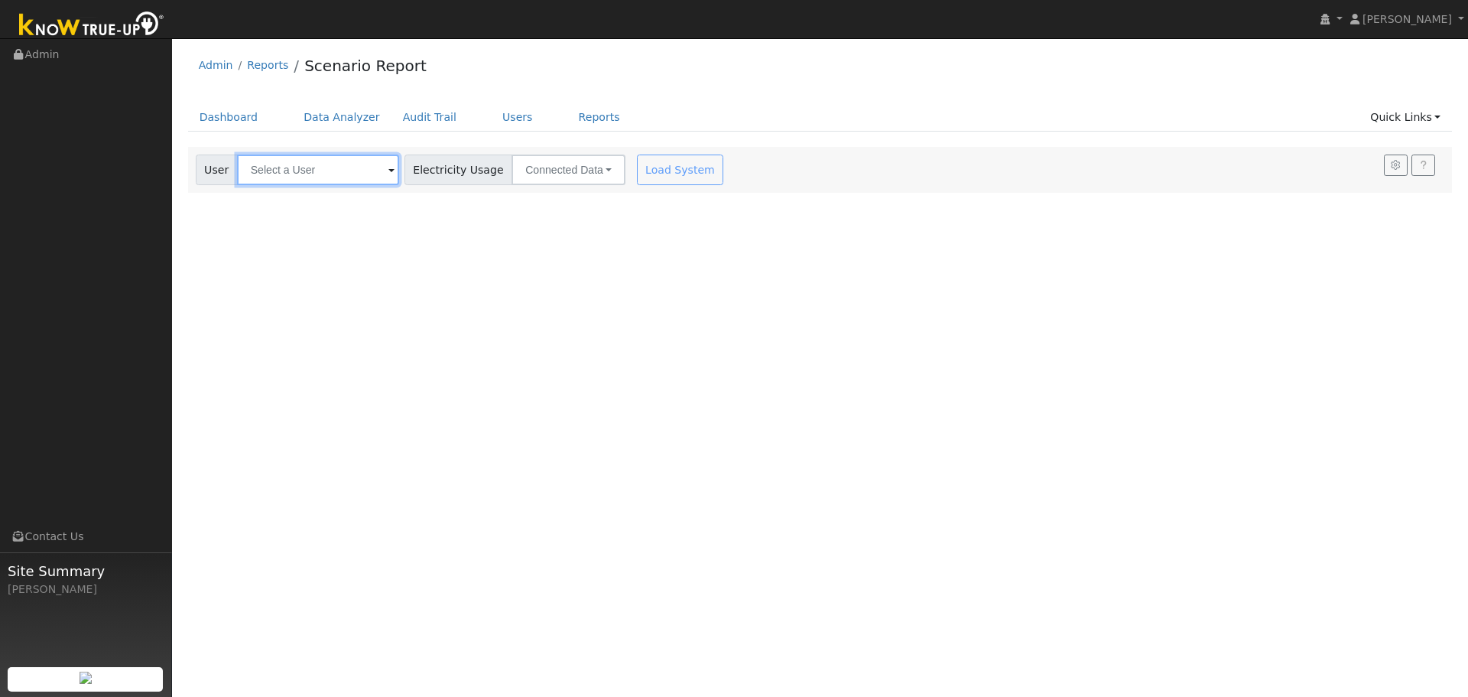
click at [306, 169] on input "text" at bounding box center [318, 169] width 162 height 31
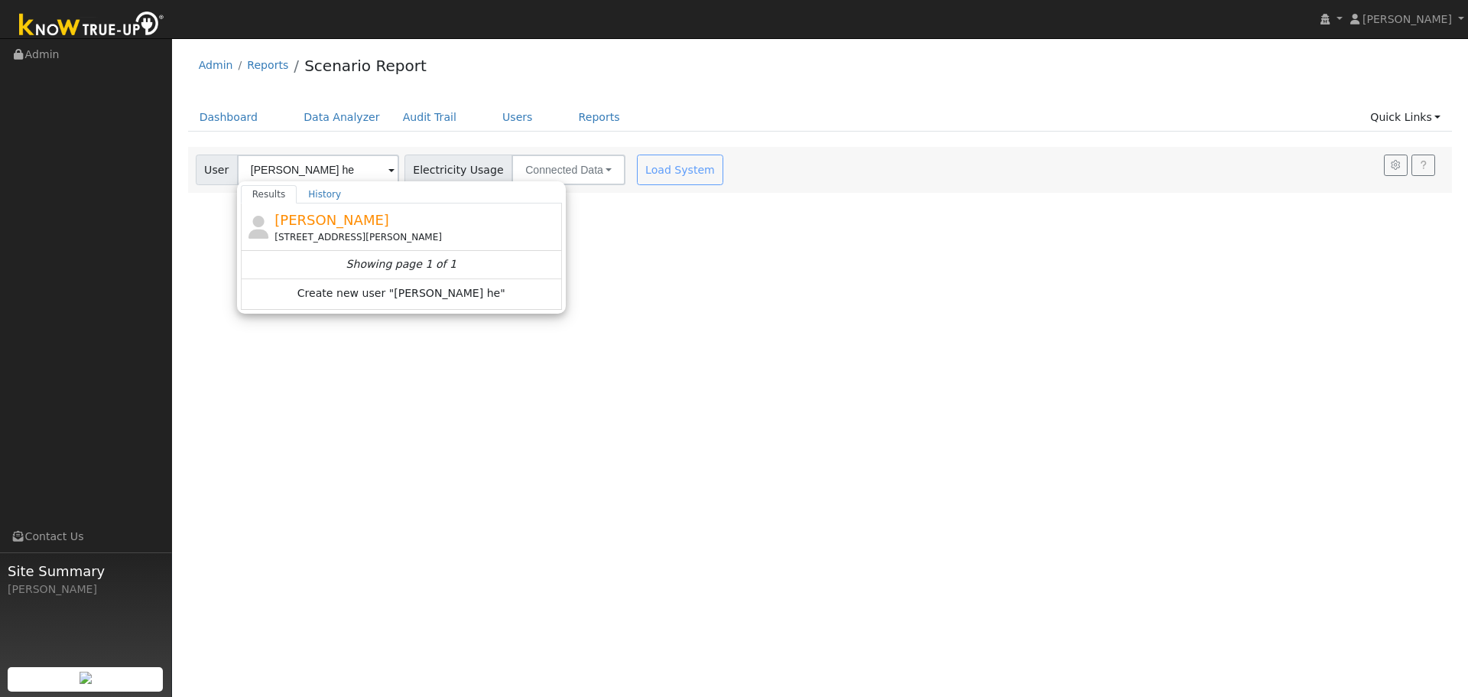
click at [340, 226] on span "[PERSON_NAME]" at bounding box center [332, 220] width 115 height 16
type input "[PERSON_NAME]"
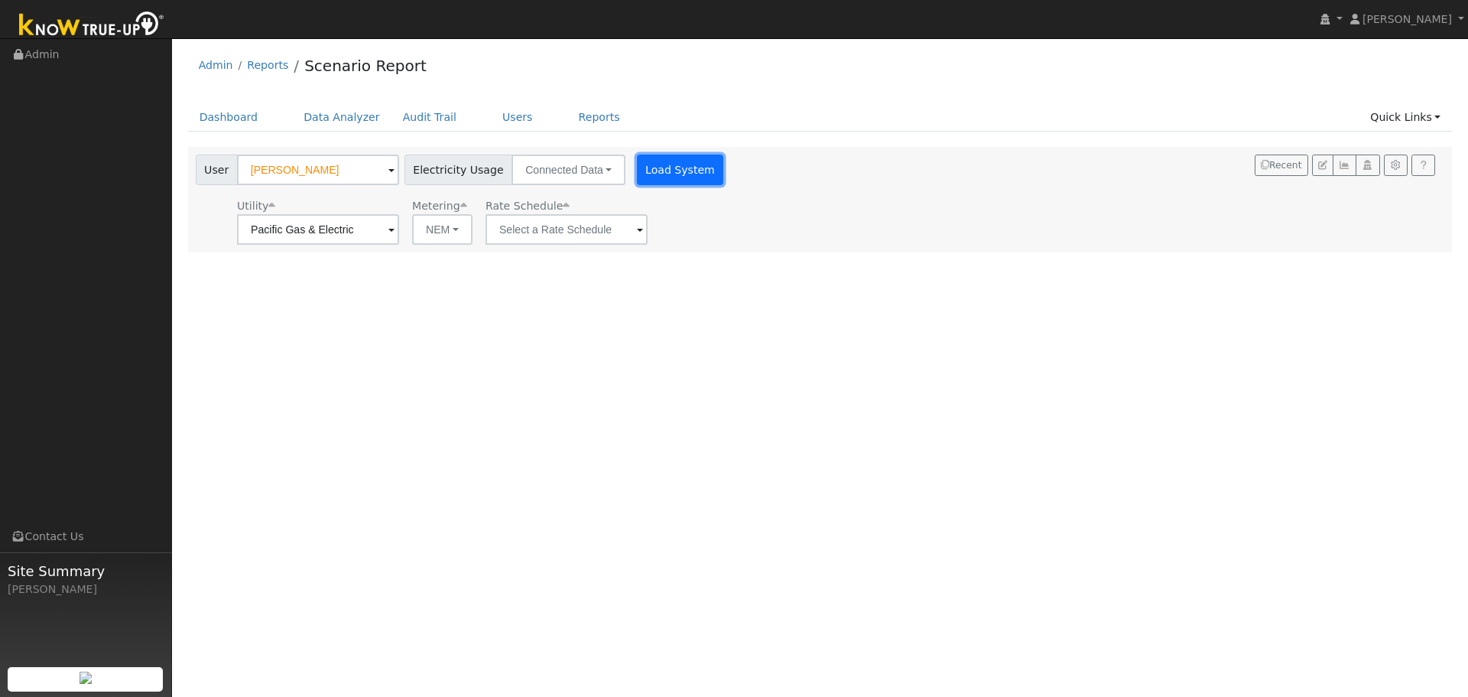
click at [638, 169] on button "Load System" at bounding box center [680, 169] width 87 height 31
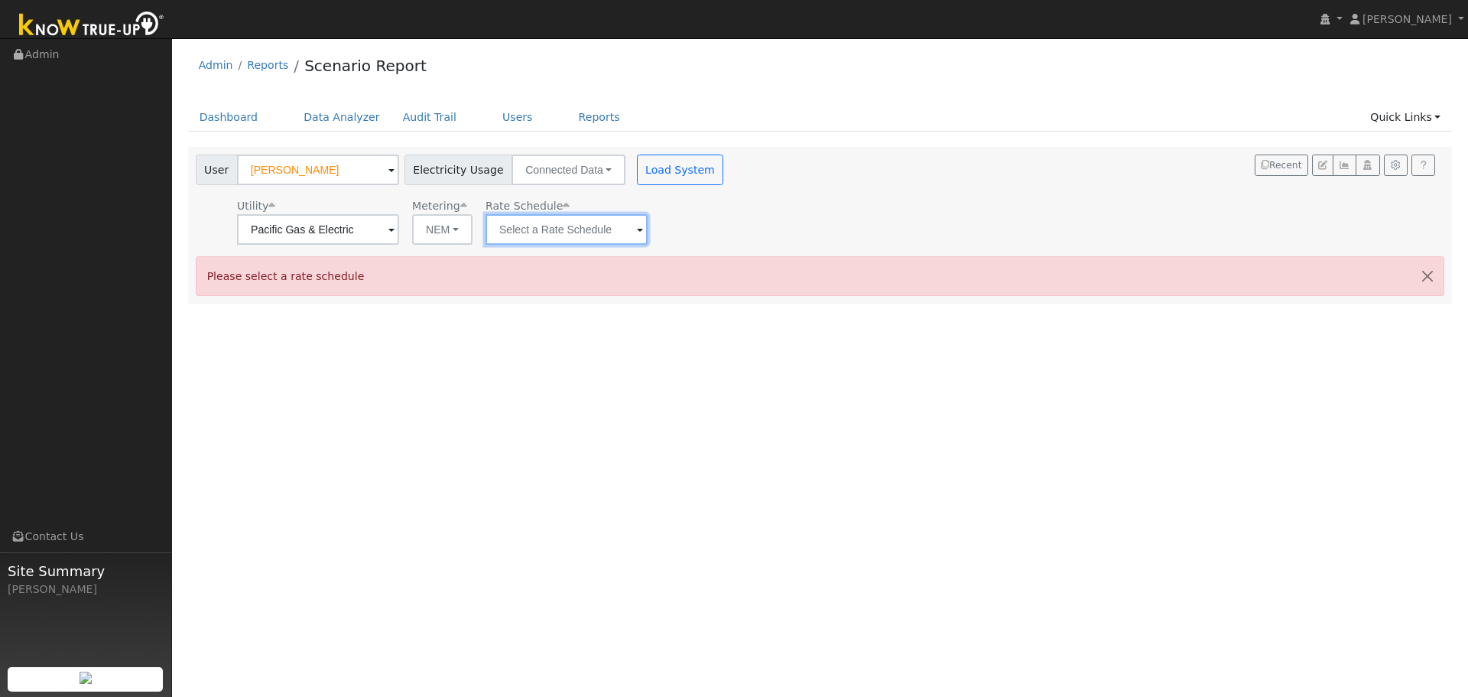
click at [536, 230] on input "text" at bounding box center [567, 229] width 162 height 31
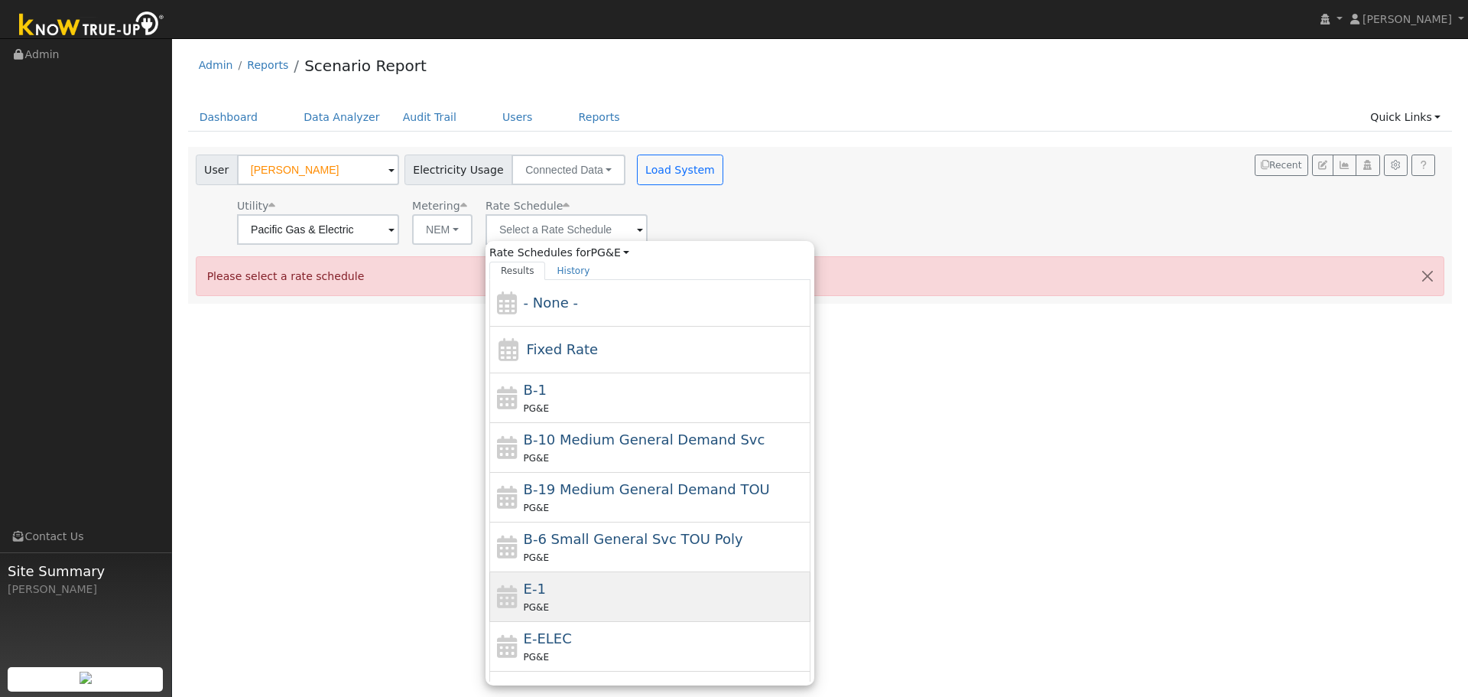
click at [569, 601] on div "PG&E" at bounding box center [666, 607] width 284 height 16
type input "E-1"
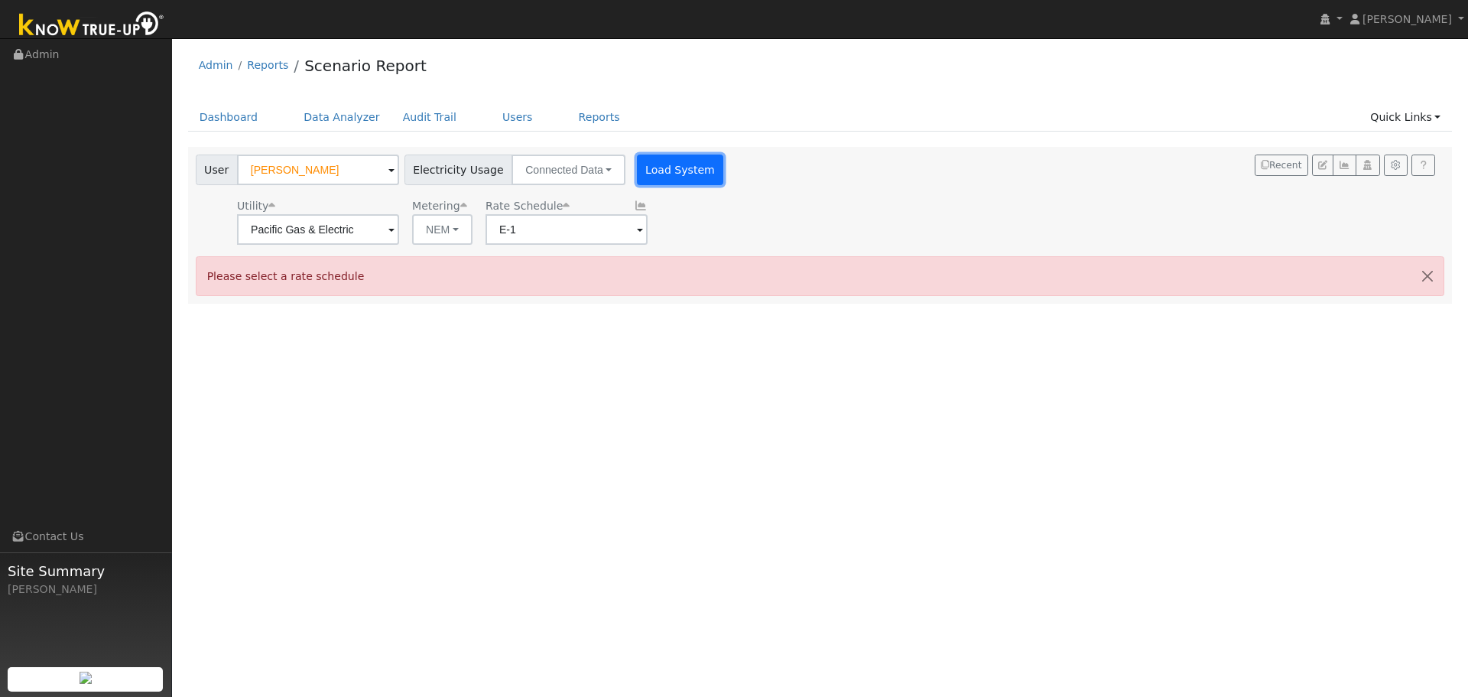
click at [652, 156] on button "Load System" at bounding box center [680, 169] width 87 height 31
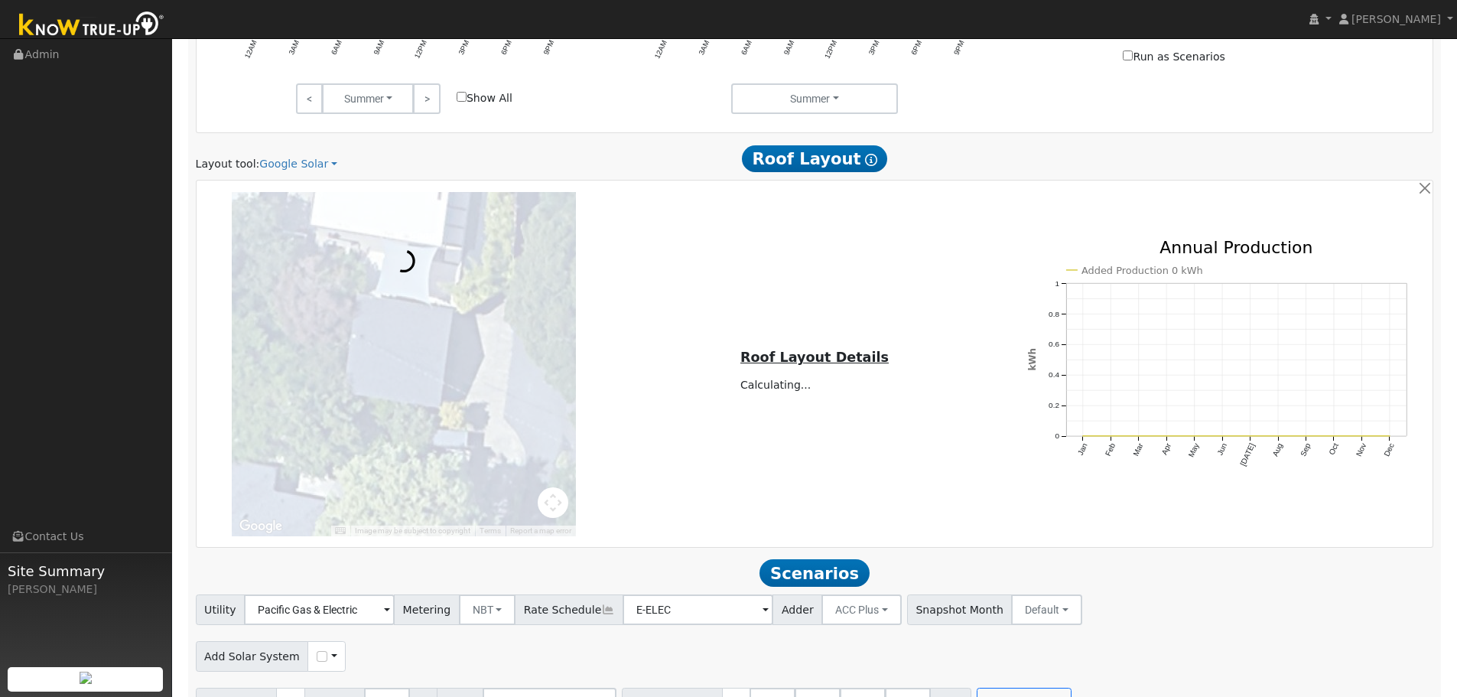
scroll to position [970, 0]
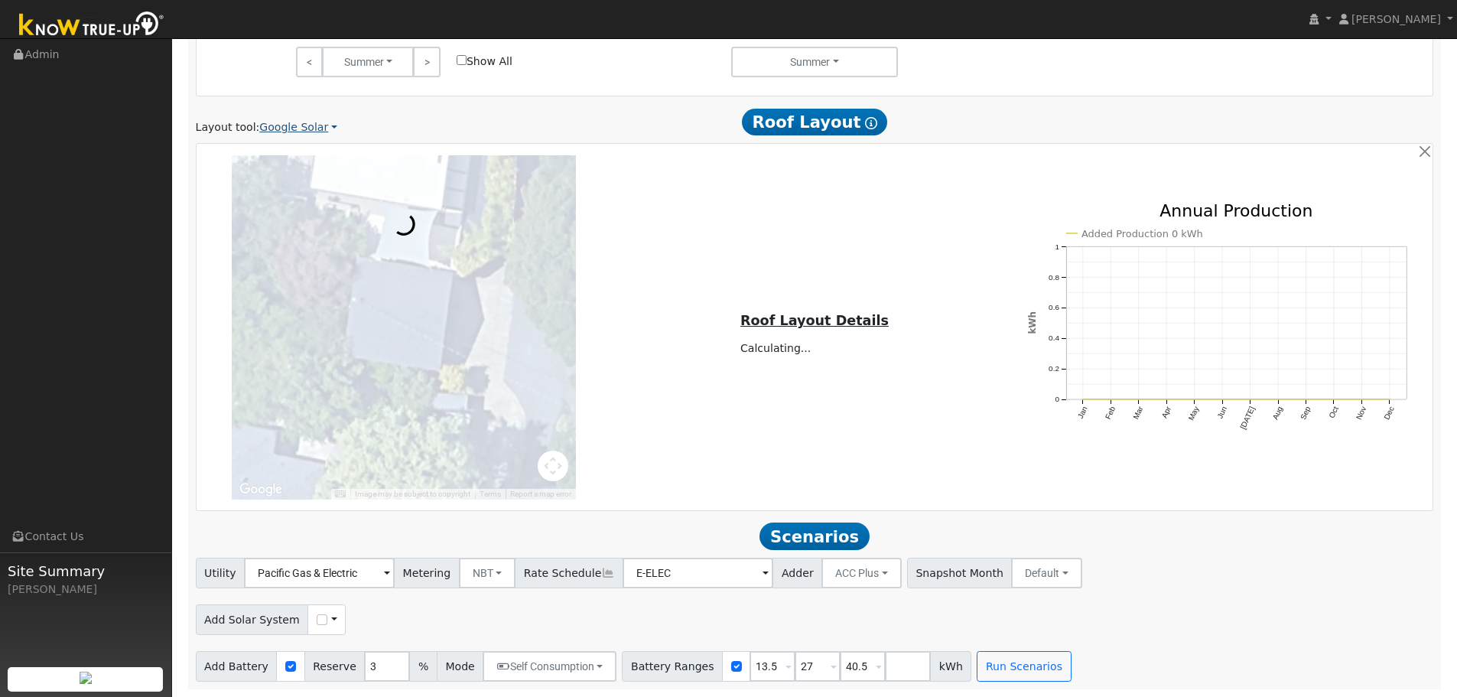
click at [291, 129] on link "Google Solar" at bounding box center [298, 127] width 78 height 16
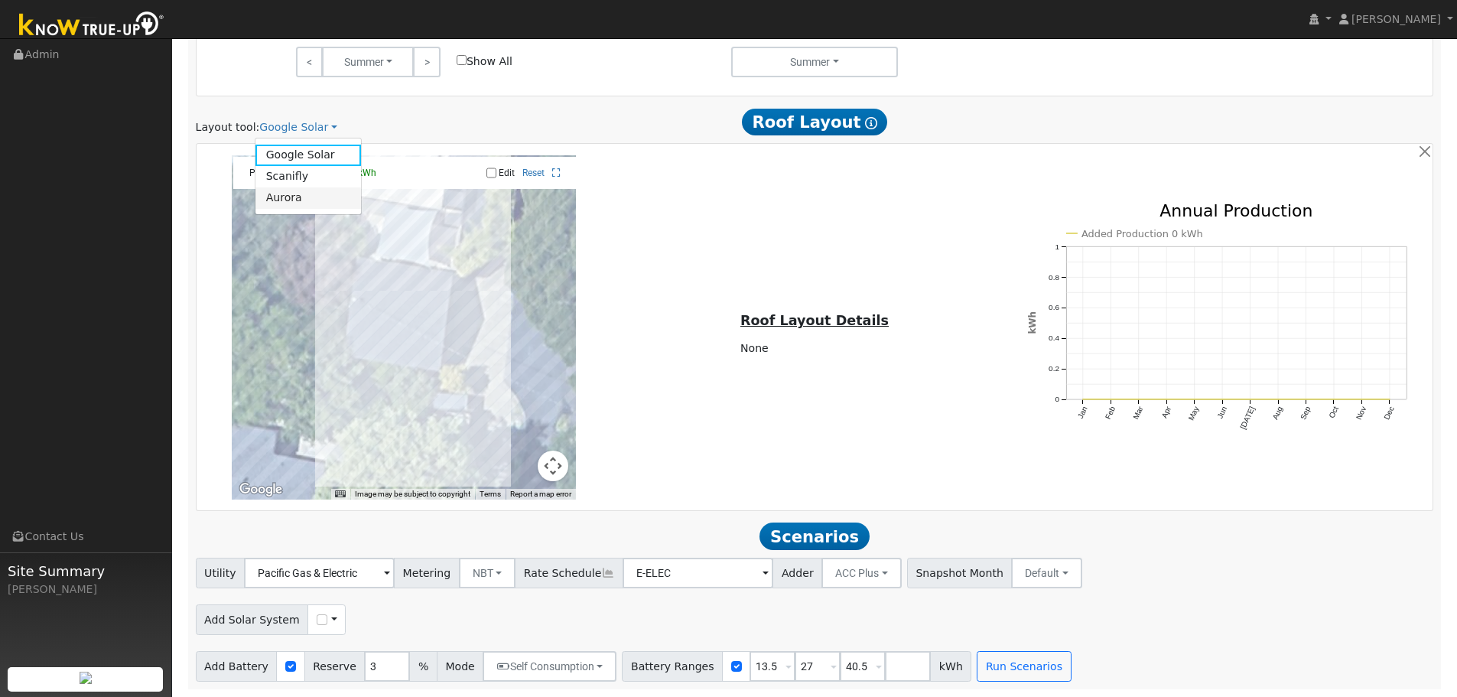
click at [278, 193] on link "Aurora" at bounding box center [308, 197] width 106 height 21
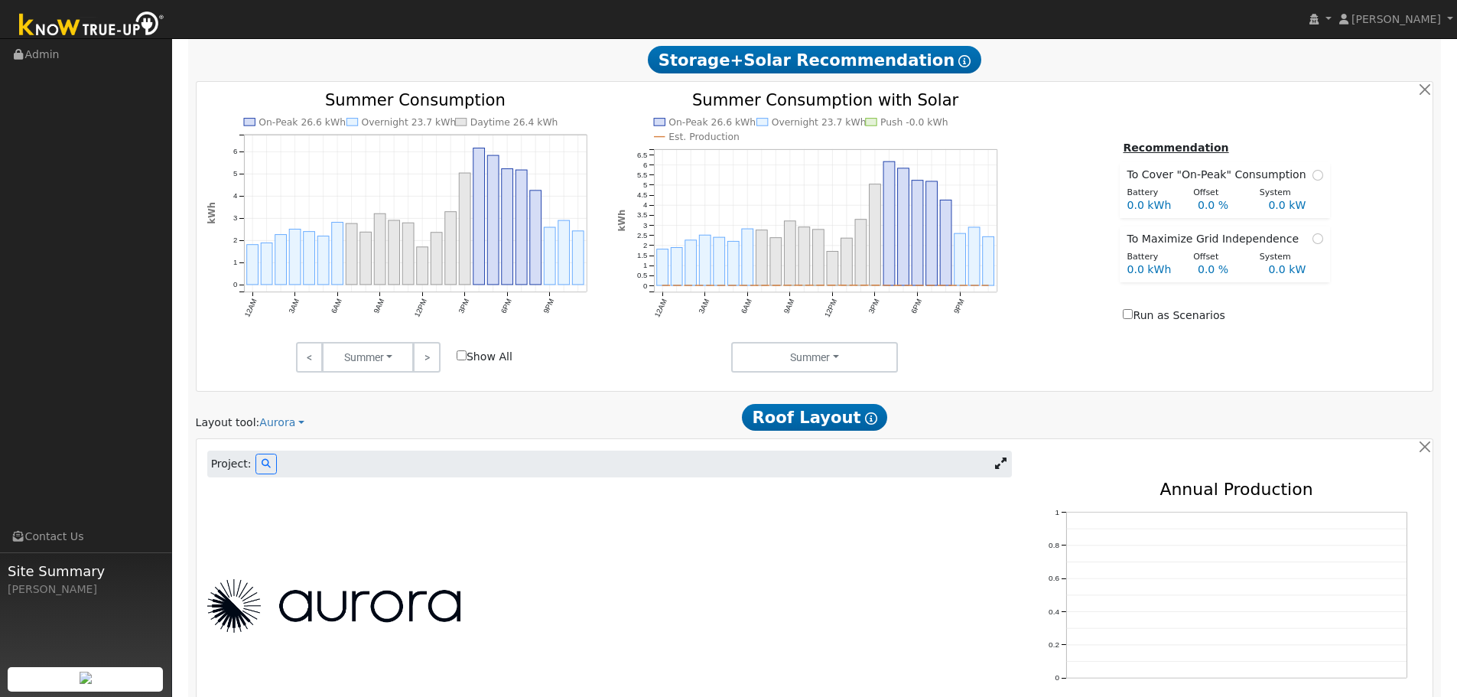
scroll to position [902, 0]
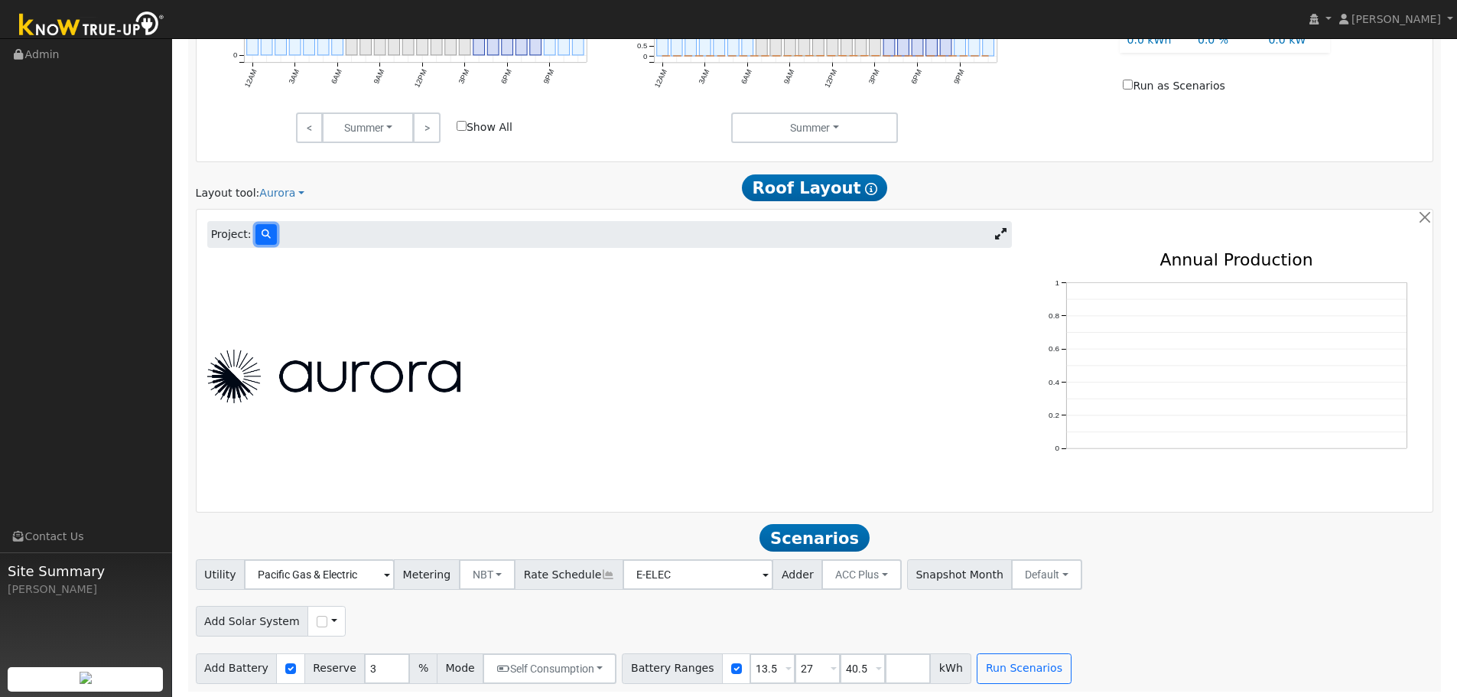
click at [265, 234] on icon at bounding box center [266, 233] width 9 height 9
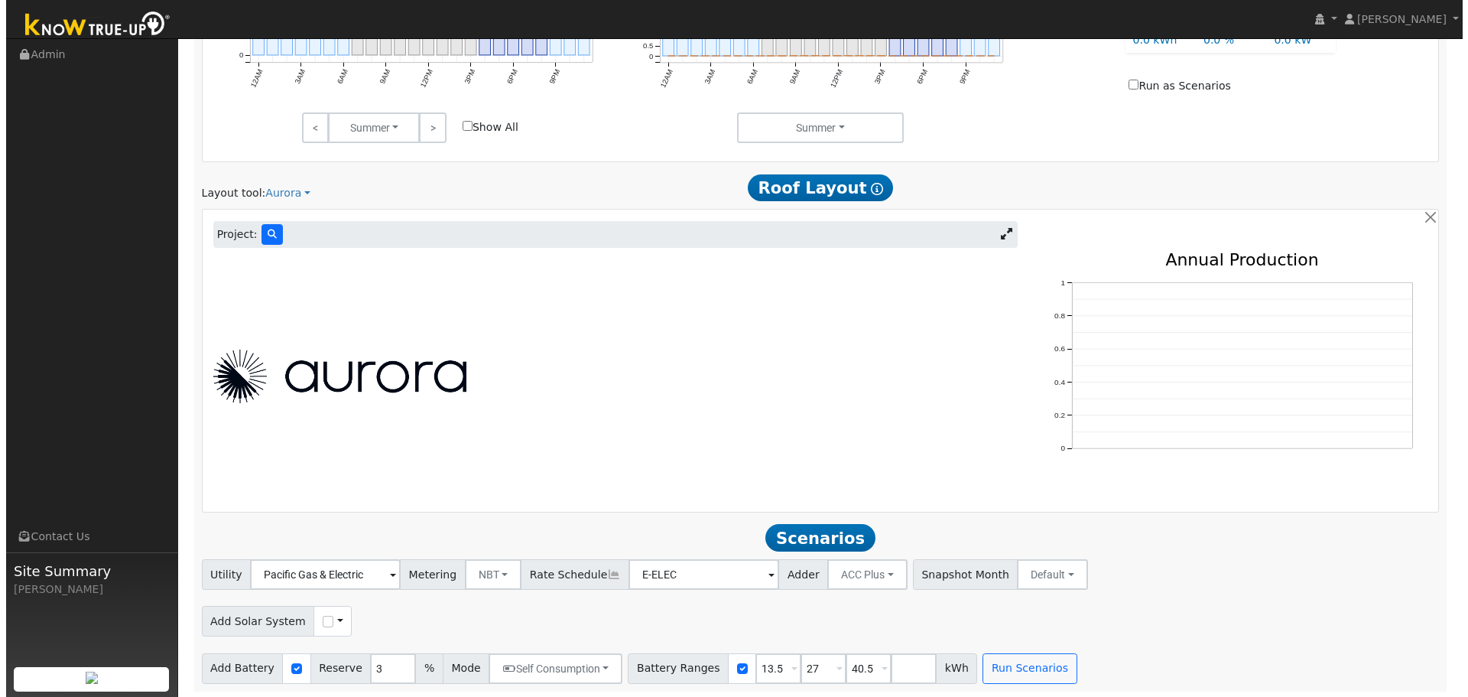
scroll to position [905, 0]
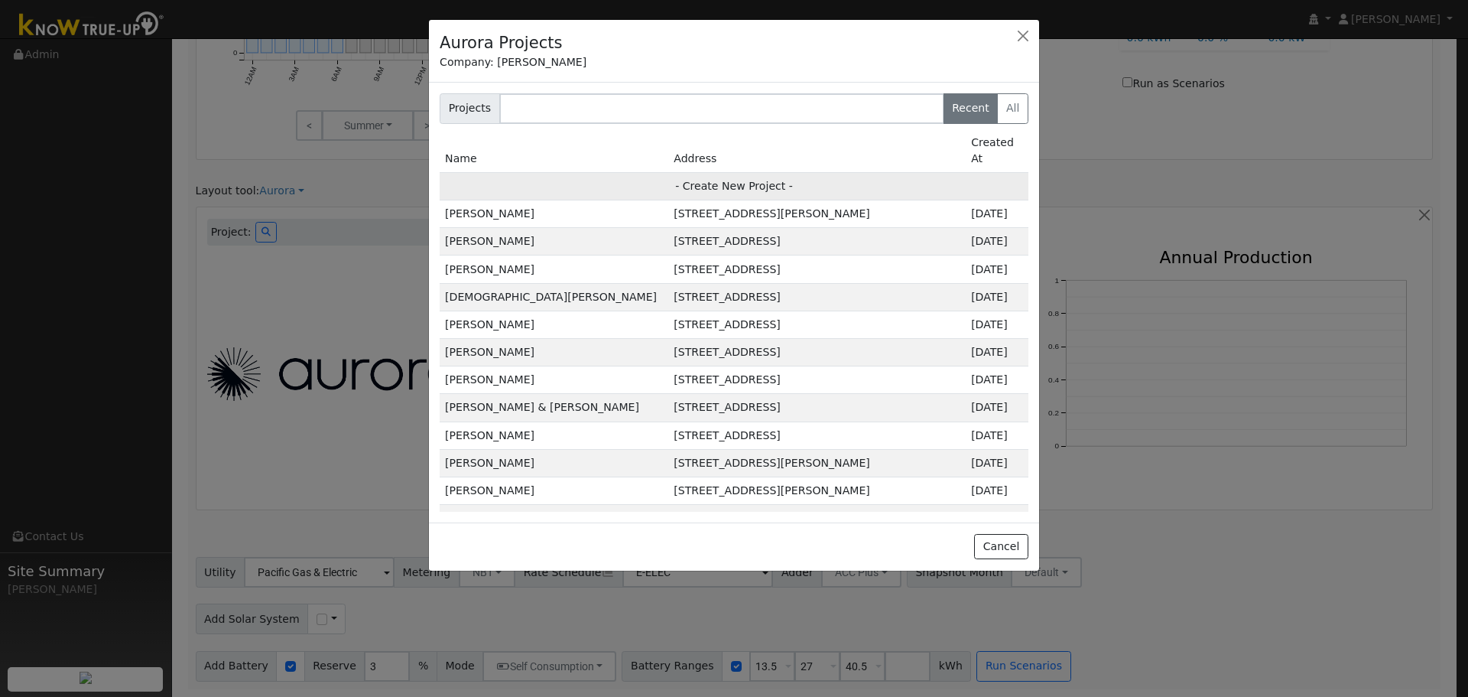
click at [708, 172] on td "- Create New Project -" at bounding box center [734, 186] width 589 height 28
type input "[PERSON_NAME]"
type input "[STREET_ADDRESS][PERSON_NAME]"
type input "Napa"
type input "CA"
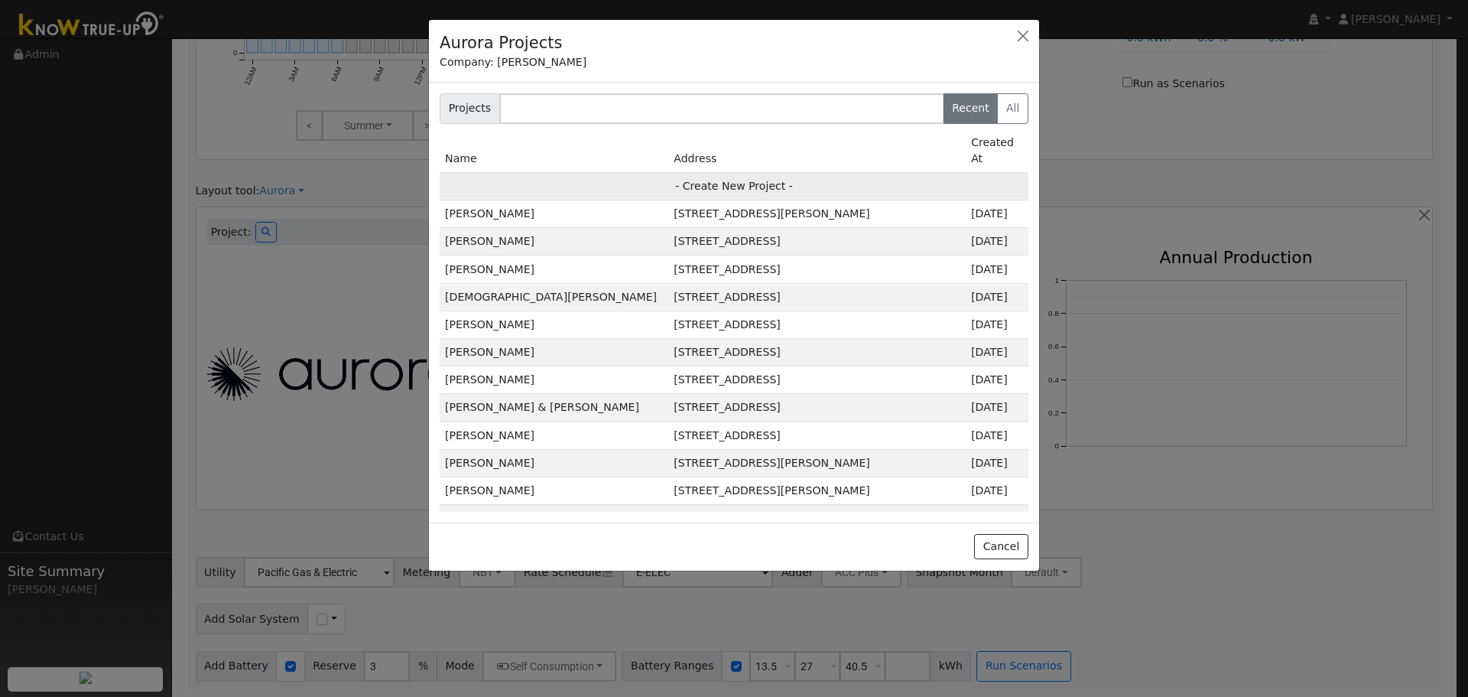
type input "94559"
type input "Design"
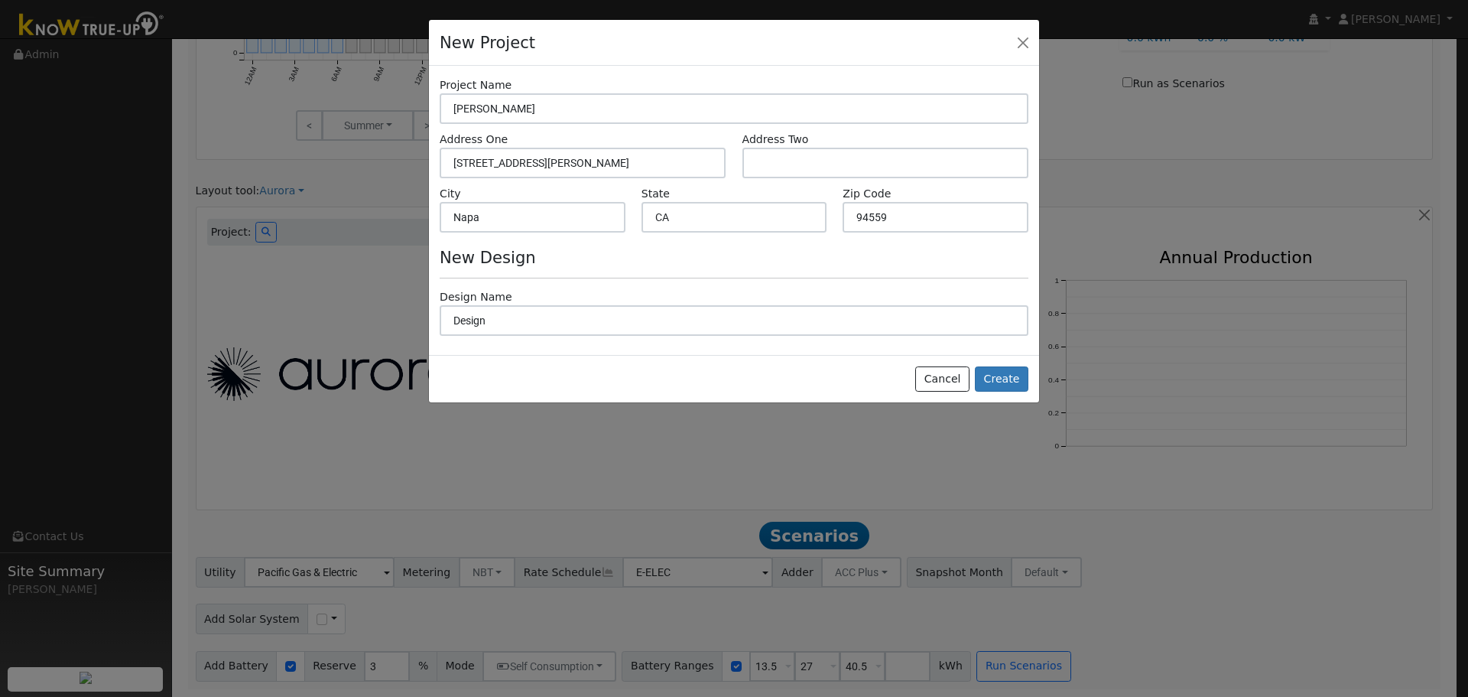
scroll to position [905, 0]
click at [993, 377] on button "Create" at bounding box center [1002, 379] width 54 height 26
